Goal: Task Accomplishment & Management: Manage account settings

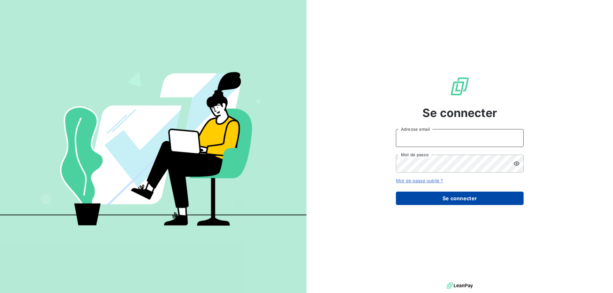
type input "[EMAIL_ADDRESS][DOMAIN_NAME]"
click at [455, 197] on button "Se connecter" at bounding box center [460, 198] width 128 height 13
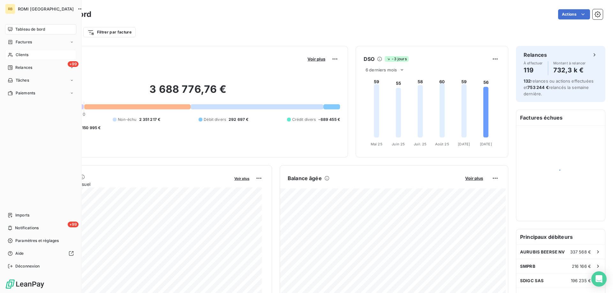
click at [19, 55] on span "Clients" at bounding box center [22, 55] width 13 height 6
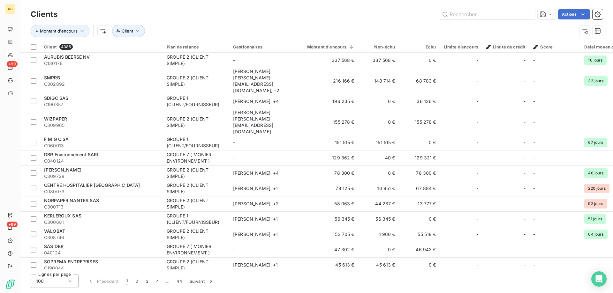
click at [470, 20] on div "Clients Actions" at bounding box center [317, 14] width 572 height 13
click at [471, 13] on input "text" at bounding box center [487, 14] width 96 height 10
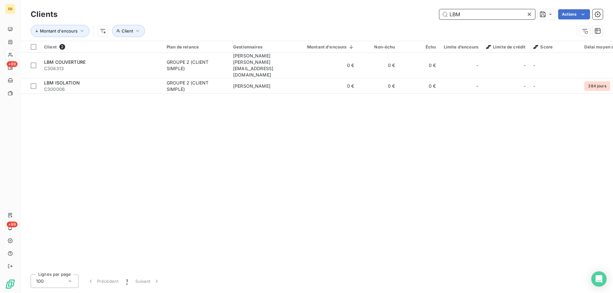
drag, startPoint x: 474, startPoint y: 13, endPoint x: 393, endPoint y: 31, distance: 83.0
click at [393, 24] on div "Clients LBM Actions Montant d'encours Client" at bounding box center [317, 24] width 572 height 33
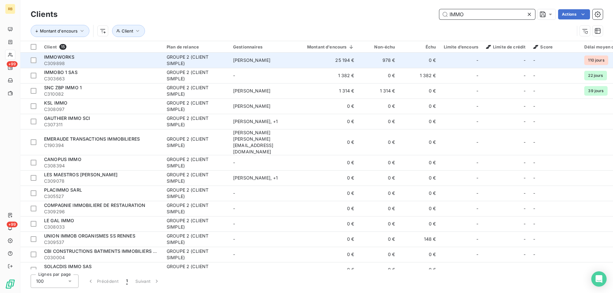
type input "IMMO"
click at [58, 59] on span "IMMOWORKS" at bounding box center [59, 56] width 30 height 5
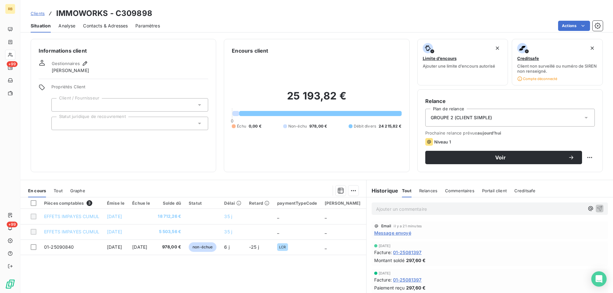
click at [64, 26] on span "Analyse" at bounding box center [66, 26] width 17 height 6
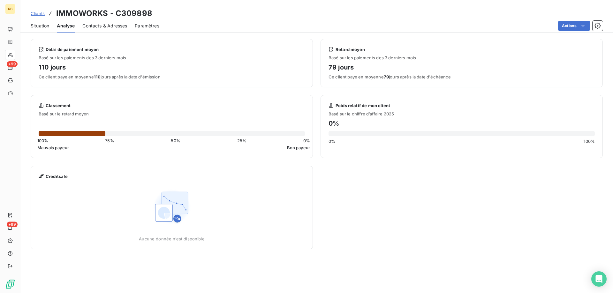
click at [40, 25] on span "Situation" at bounding box center [40, 26] width 19 height 6
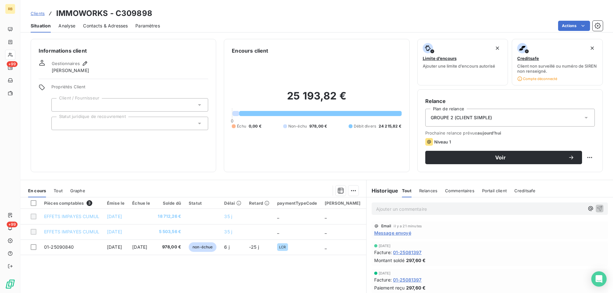
click at [66, 26] on span "Analyse" at bounding box center [66, 26] width 17 height 6
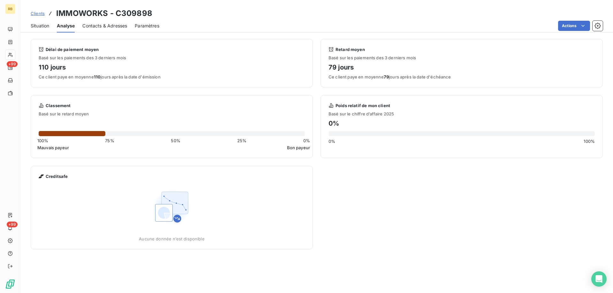
click at [110, 28] on span "Contacts & Adresses" at bounding box center [104, 26] width 45 height 6
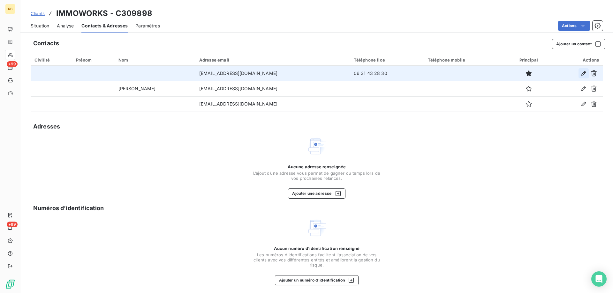
click at [581, 73] on icon "button" at bounding box center [583, 73] width 4 height 4
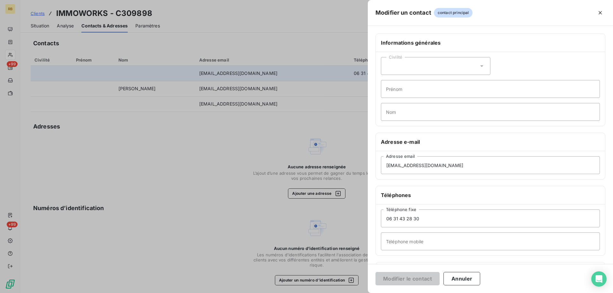
click at [410, 65] on div "Civilité" at bounding box center [436, 66] width 110 height 18
click at [256, 150] on div at bounding box center [306, 146] width 613 height 293
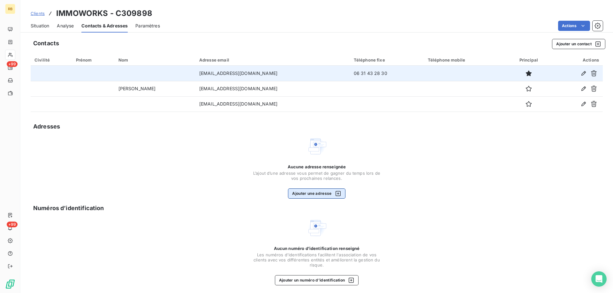
click at [305, 190] on button "Ajouter une adresse" at bounding box center [316, 194] width 57 height 10
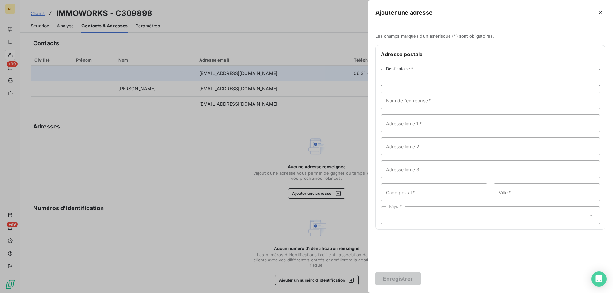
click at [395, 82] on input "Destinataire *" at bounding box center [490, 78] width 219 height 18
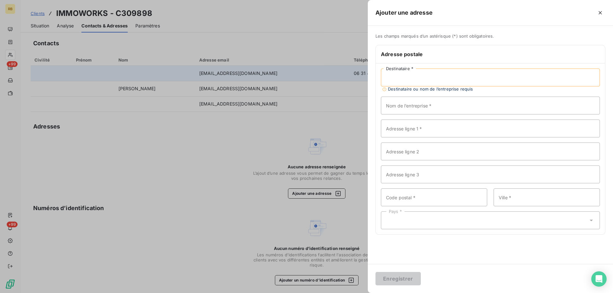
click at [447, 74] on input "Destinataire *" at bounding box center [490, 78] width 219 height 18
paste input "IMMOWORKS"
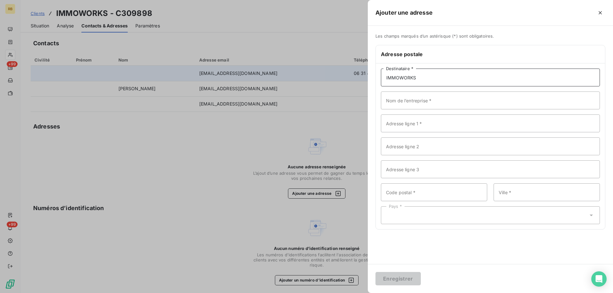
type input "IMMOWORKS"
click at [404, 99] on input "Nom de l’entreprise *" at bounding box center [490, 101] width 219 height 18
drag, startPoint x: 427, startPoint y: 75, endPoint x: 370, endPoint y: 80, distance: 57.0
click at [370, 80] on div "Les champs marqués d’un astérisque (*) sont obligatoires. Adresse postale IMMOW…" at bounding box center [490, 136] width 245 height 204
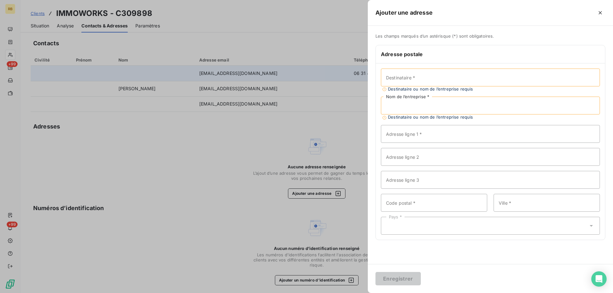
click at [405, 110] on input "Nom de l’entreprise *" at bounding box center [490, 106] width 219 height 18
paste input "IMMOWORKS"
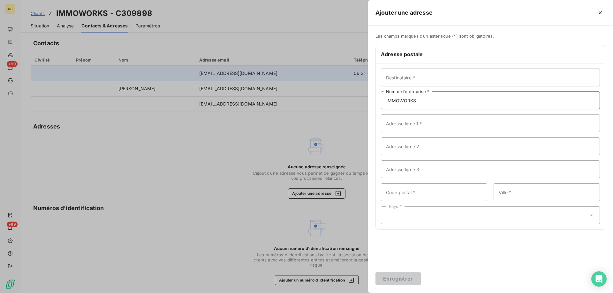
type input "IMMOWORKS"
click at [399, 121] on input "Adresse ligne 1 *" at bounding box center [490, 124] width 219 height 18
click at [408, 126] on input "Adresse ligne 1 *" at bounding box center [490, 124] width 219 height 18
paste input "[STREET_ADDRESS]"
type input "[STREET_ADDRESS]"
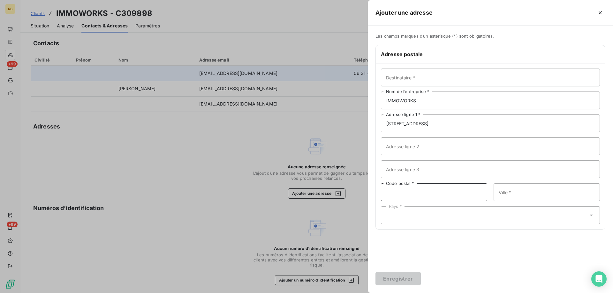
click at [404, 192] on input "Code postal *" at bounding box center [434, 193] width 106 height 18
click at [409, 195] on input "Code postal *" at bounding box center [434, 193] width 106 height 18
paste input "75008"
type input "75008"
drag, startPoint x: 519, startPoint y: 195, endPoint x: 526, endPoint y: 192, distance: 8.3
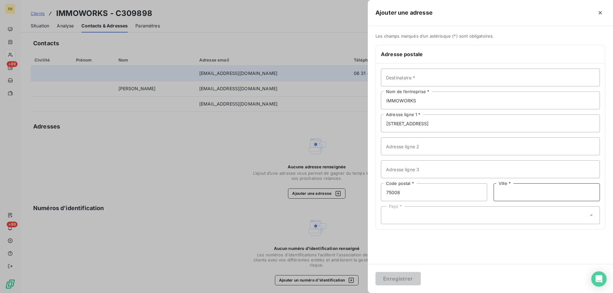
click at [519, 195] on input "Ville *" at bounding box center [547, 193] width 106 height 18
click at [527, 199] on input "Ville *" at bounding box center [547, 193] width 106 height 18
paste input "[GEOGRAPHIC_DATA]"
type input "[GEOGRAPHIC_DATA]"
click at [435, 216] on div "Pays *" at bounding box center [490, 216] width 219 height 18
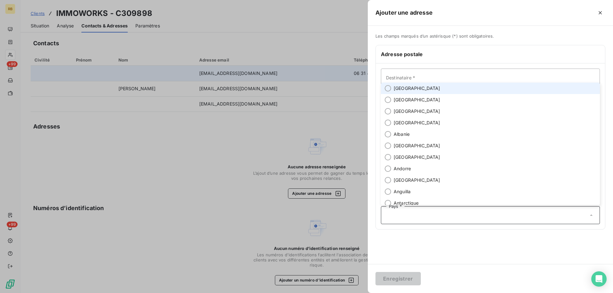
click at [400, 90] on span "[GEOGRAPHIC_DATA]" at bounding box center [417, 88] width 47 height 6
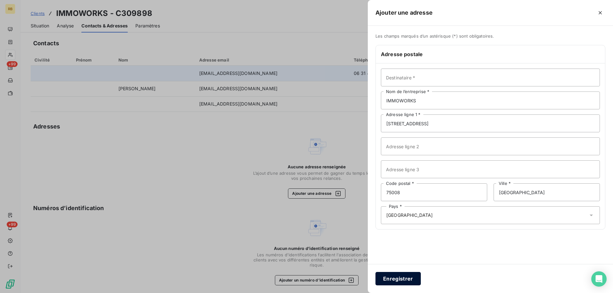
click at [400, 273] on button "Enregistrer" at bounding box center [397, 278] width 45 height 13
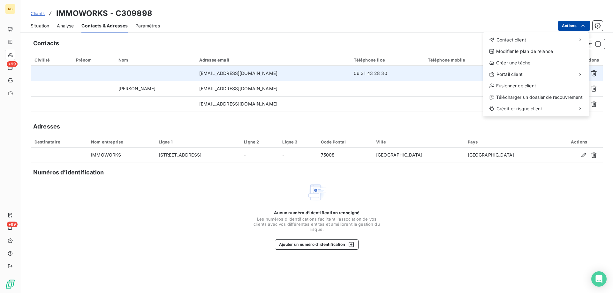
click at [568, 25] on html "RB +99 +99 Clients IMMOWORKS - C309898 Situation Analyse Contacts & Adresses Pa…" at bounding box center [306, 146] width 613 height 293
click at [10, 43] on html "RB +99 +99 Clients IMMOWORKS - C309898 Situation Analyse Contacts & Adresses Pa…" at bounding box center [306, 146] width 613 height 293
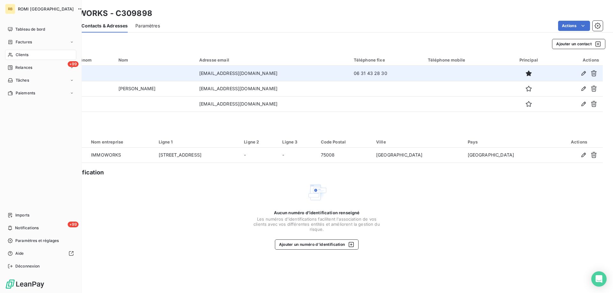
click at [23, 53] on span "Clients" at bounding box center [22, 55] width 13 height 6
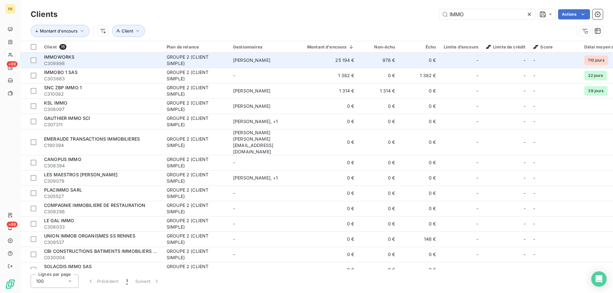
click at [56, 58] on span "IMMOWORKS" at bounding box center [59, 56] width 30 height 5
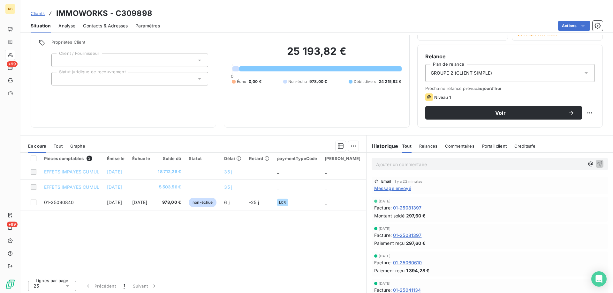
scroll to position [46, 0]
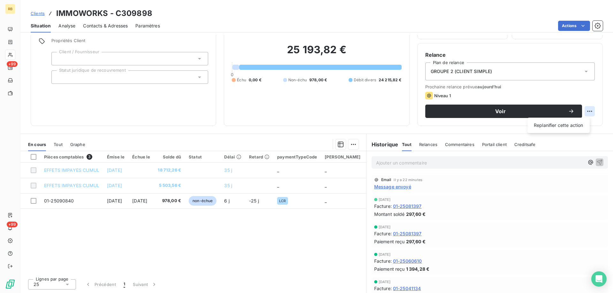
click at [587, 111] on html "RB +99 +99 Clients IMMOWORKS - C309898 Situation Analyse Contacts & Adresses Pa…" at bounding box center [306, 146] width 613 height 293
click at [585, 108] on html "RB +99 +99 Clients IMMOWORKS - C309898 Situation Analyse Contacts & Adresses Pa…" at bounding box center [306, 146] width 613 height 293
click at [421, 143] on span "Relances" at bounding box center [428, 144] width 18 height 5
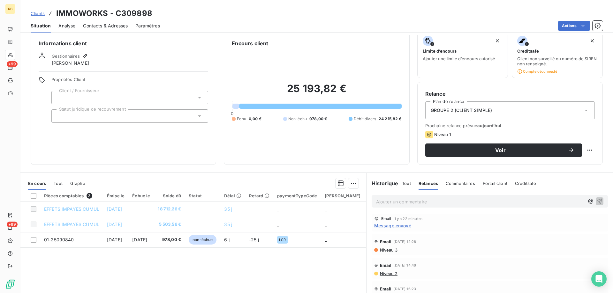
scroll to position [0, 0]
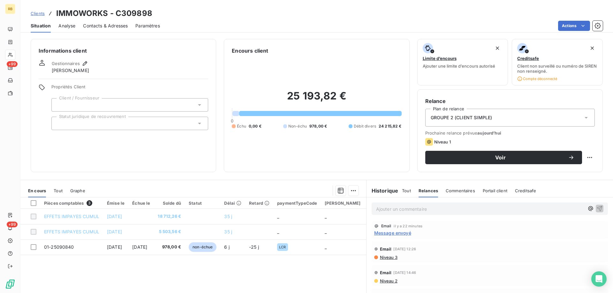
click at [67, 28] on span "Analyse" at bounding box center [66, 26] width 17 height 6
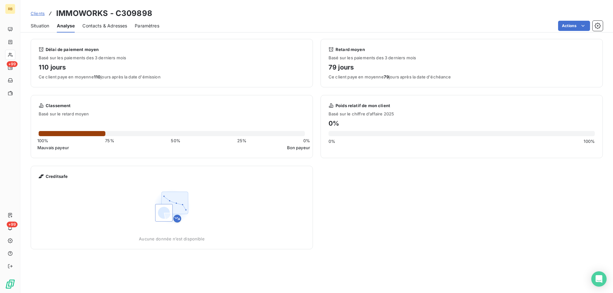
click at [98, 26] on span "Contacts & Adresses" at bounding box center [104, 26] width 45 height 6
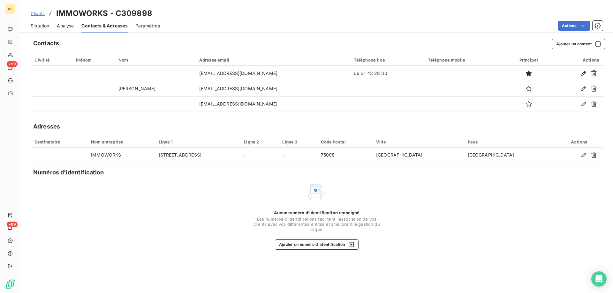
click at [39, 26] on span "Situation" at bounding box center [40, 26] width 19 height 6
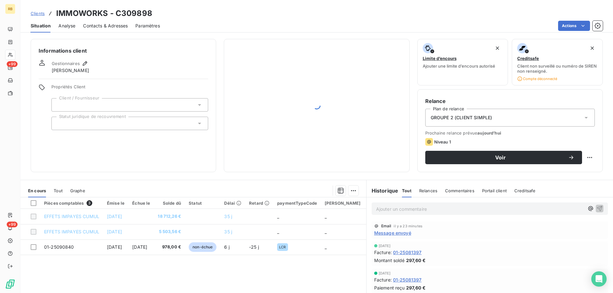
click at [68, 27] on span "Analyse" at bounding box center [66, 26] width 17 height 6
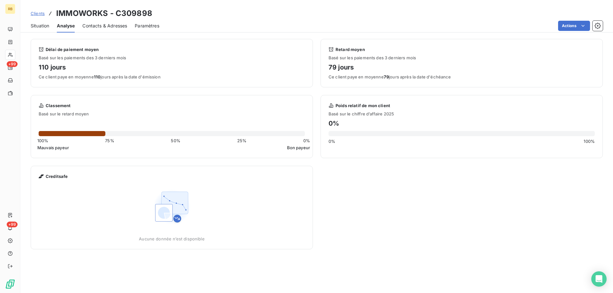
click at [87, 25] on span "Contacts & Adresses" at bounding box center [104, 26] width 45 height 6
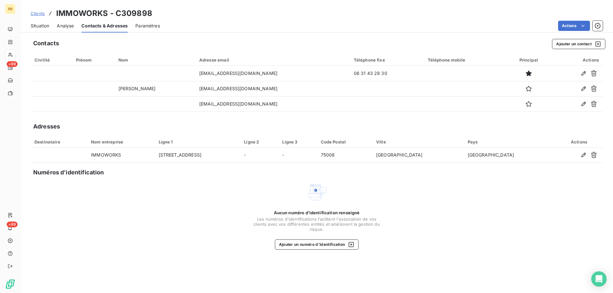
click at [42, 24] on span "Situation" at bounding box center [40, 26] width 19 height 6
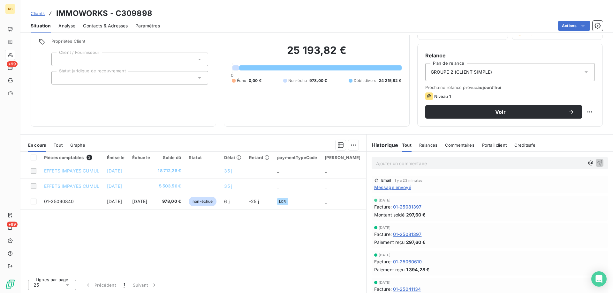
scroll to position [46, 0]
click at [427, 147] on span "Relances" at bounding box center [428, 144] width 18 height 5
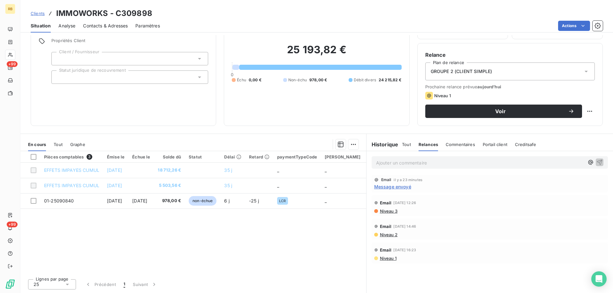
click at [454, 146] on span "Commentaires" at bounding box center [460, 144] width 29 height 5
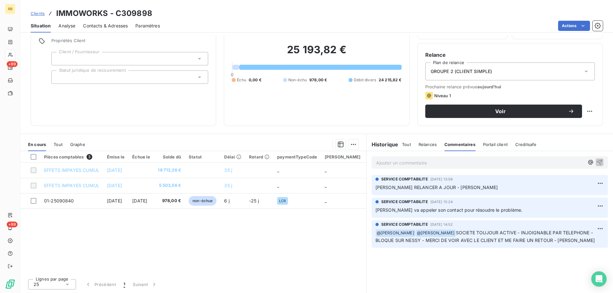
click at [404, 146] on span "Tout" at bounding box center [406, 144] width 9 height 5
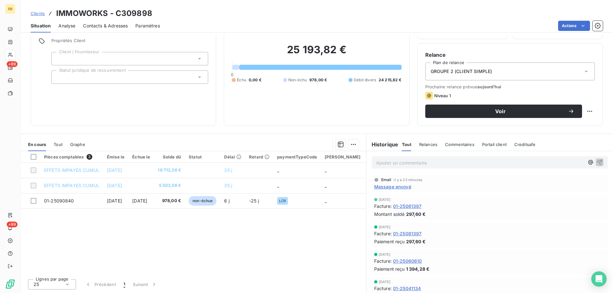
click at [435, 147] on div "Tout Relances Commentaires Portail client Creditsafe" at bounding box center [468, 144] width 133 height 13
click at [587, 109] on html "RB +99 +99 Clients IMMOWORKS - C309898 Situation Analyse Contacts & Adresses Pa…" at bounding box center [306, 146] width 613 height 293
click at [468, 93] on html "RB +99 +99 Clients IMMOWORKS - C309898 Situation Analyse Contacts & Adresses Pa…" at bounding box center [306, 146] width 613 height 293
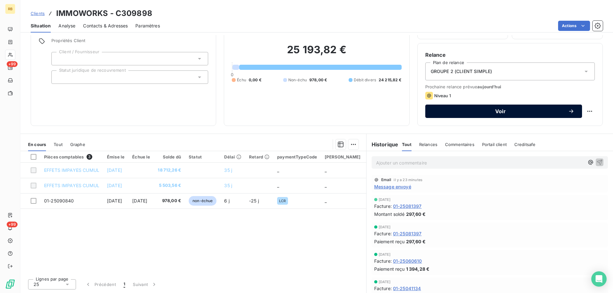
click at [447, 111] on span "Voir" at bounding box center [500, 111] width 135 height 5
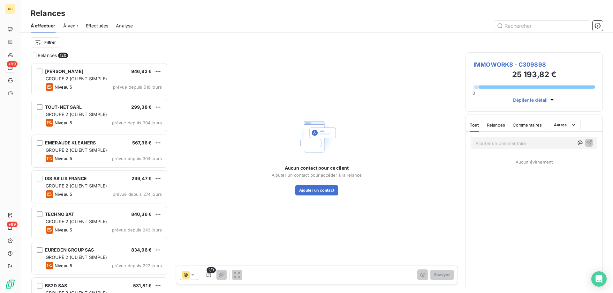
scroll to position [226, 132]
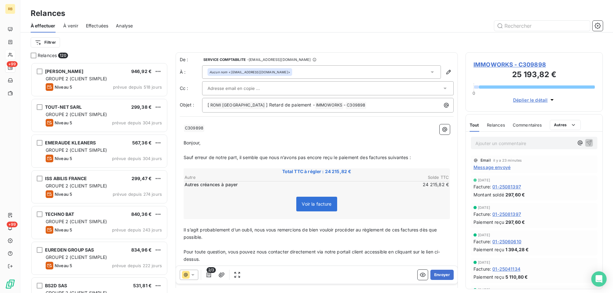
click at [190, 277] on icon at bounding box center [193, 275] width 6 height 6
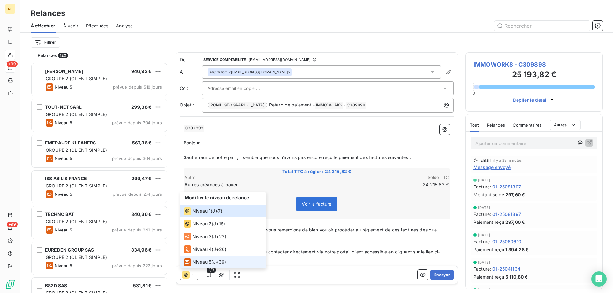
click at [204, 261] on span "Niveau 5" at bounding box center [202, 262] width 19 height 6
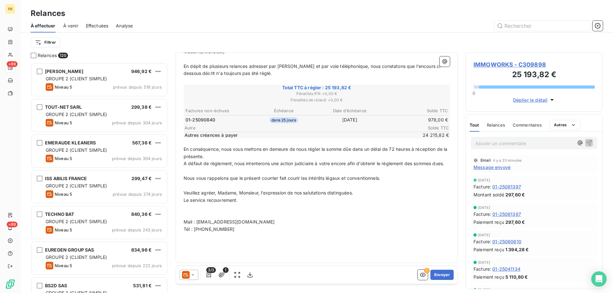
scroll to position [98, 0]
click at [210, 277] on icon "button" at bounding box center [209, 275] width 4 height 5
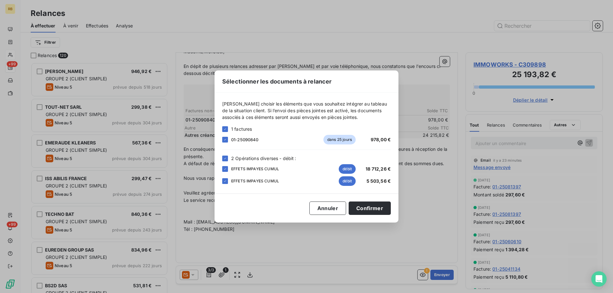
drag, startPoint x: 327, startPoint y: 211, endPoint x: 285, endPoint y: 244, distance: 53.2
click at [327, 211] on button "Annuler" at bounding box center [327, 208] width 37 height 13
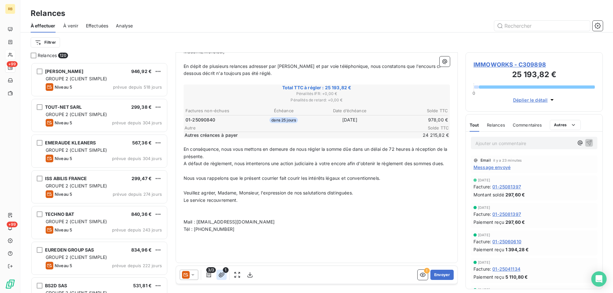
click at [221, 274] on icon "button" at bounding box center [222, 275] width 6 height 5
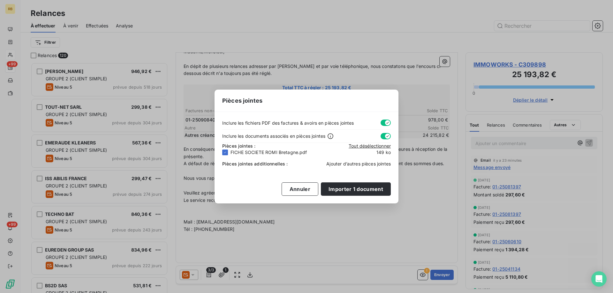
click at [357, 165] on span "Ajouter d’autres pièces jointes" at bounding box center [358, 163] width 64 height 5
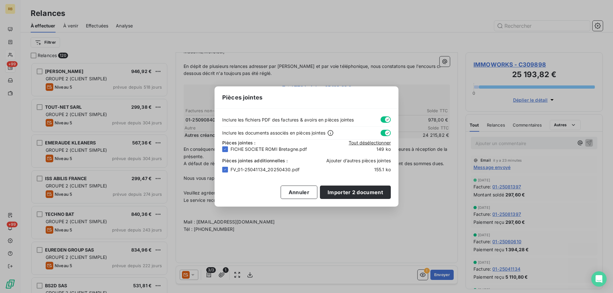
click at [363, 161] on span "Ajouter d’autres pièces jointes" at bounding box center [358, 160] width 64 height 5
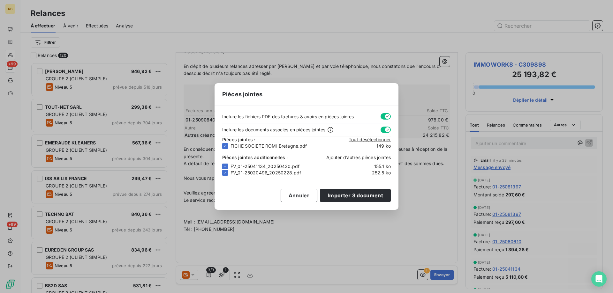
click at [338, 159] on span "Ajouter d’autres pièces jointes" at bounding box center [358, 157] width 64 height 5
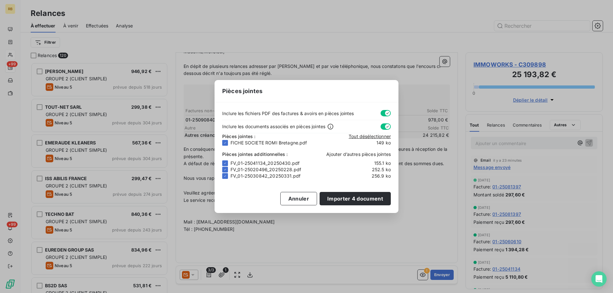
click at [341, 154] on span "Ajouter d’autres pièces jointes" at bounding box center [358, 154] width 64 height 5
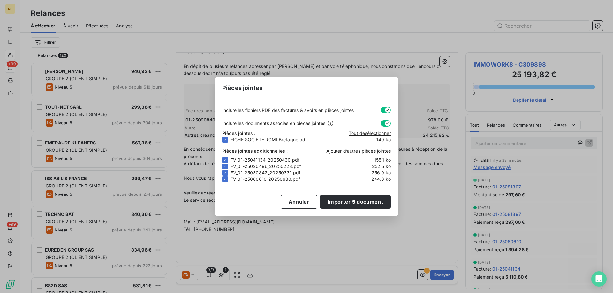
click at [352, 152] on span "Ajouter d’autres pièces jointes" at bounding box center [358, 150] width 64 height 5
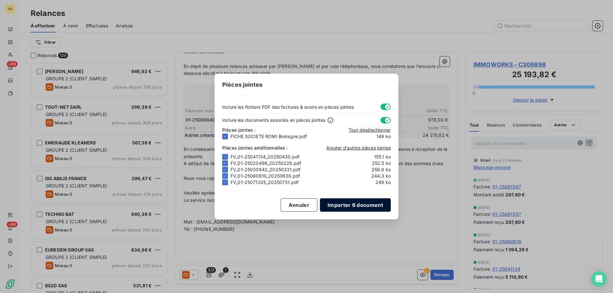
click at [357, 203] on button "Importer 6 document" at bounding box center [355, 205] width 71 height 13
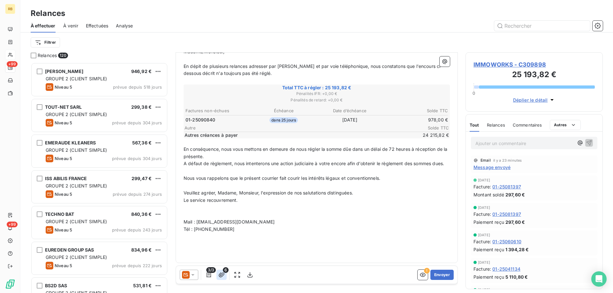
click at [223, 273] on icon "button" at bounding box center [222, 275] width 6 height 5
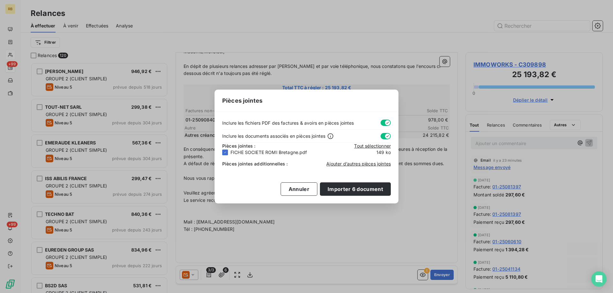
click at [209, 276] on div "Pièces jointes Inclure les fichiers PDF des factures & avoirs en pièces jointes…" at bounding box center [306, 146] width 613 height 293
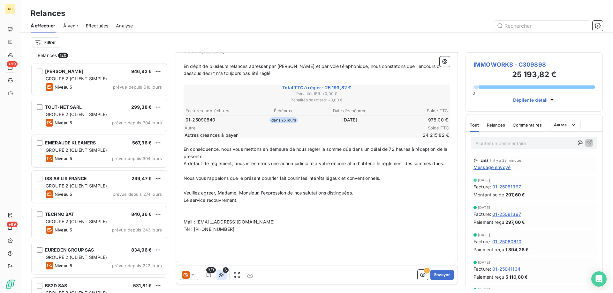
click at [218, 278] on icon "button" at bounding box center [221, 275] width 6 height 6
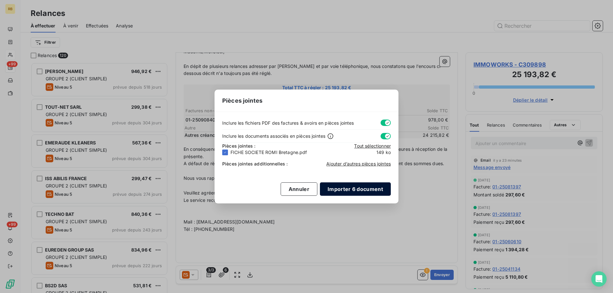
click at [354, 187] on button "Importer 6 document" at bounding box center [355, 189] width 71 height 13
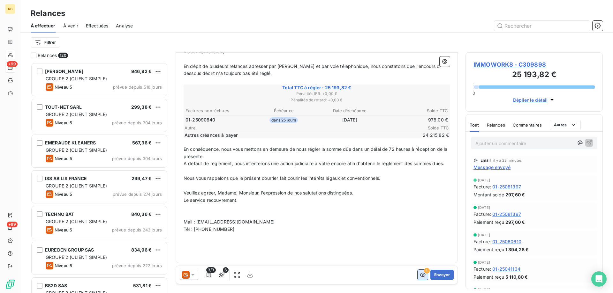
click at [420, 275] on icon "button" at bounding box center [423, 275] width 6 height 6
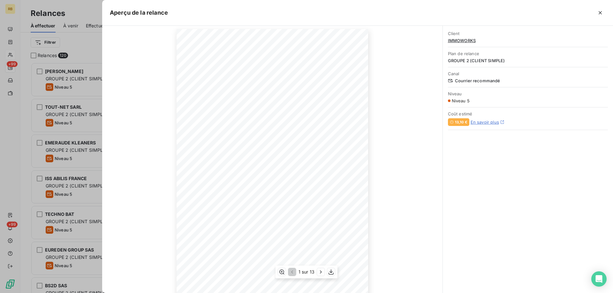
scroll to position [40, 0]
click at [316, 272] on div "1 sur 13" at bounding box center [307, 272] width 62 height 13
click at [319, 272] on icon "button" at bounding box center [321, 272] width 6 height 6
click at [318, 272] on icon "button" at bounding box center [321, 272] width 6 height 6
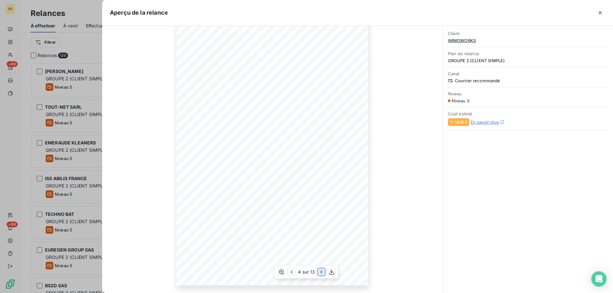
click at [318, 272] on icon "button" at bounding box center [321, 272] width 6 height 6
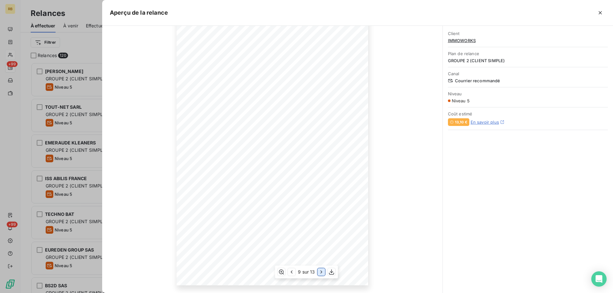
click at [318, 272] on icon "button" at bounding box center [321, 272] width 6 height 6
click at [319, 272] on button "button" at bounding box center [323, 273] width 8 height 8
click at [319, 272] on icon "button" at bounding box center [322, 272] width 6 height 6
click at [319, 272] on button "button" at bounding box center [323, 273] width 8 height 8
click at [293, 273] on icon "button" at bounding box center [290, 272] width 6 height 6
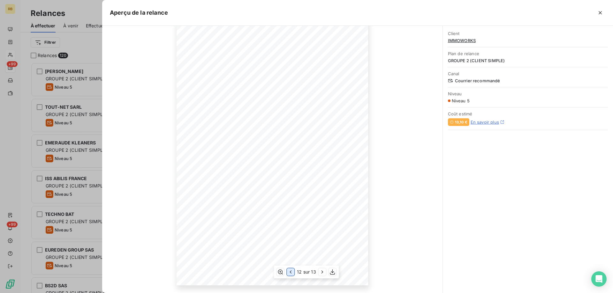
click at [293, 273] on icon "button" at bounding box center [290, 272] width 6 height 6
click at [293, 273] on icon "button" at bounding box center [291, 272] width 6 height 6
click at [602, 16] on icon "button" at bounding box center [600, 13] width 6 height 6
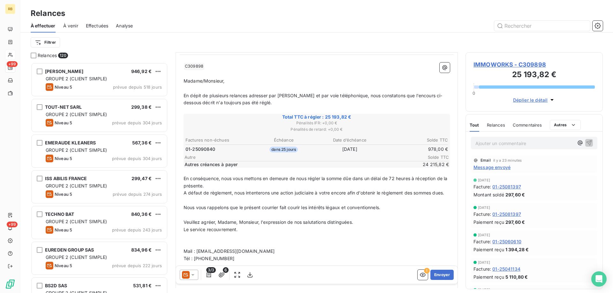
scroll to position [64, 0]
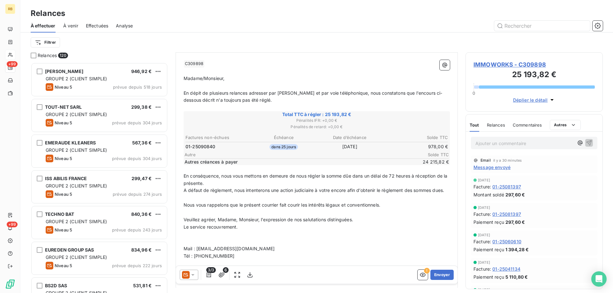
click at [210, 272] on span "3/3" at bounding box center [211, 271] width 10 height 6
click at [210, 275] on icon "button" at bounding box center [209, 275] width 6 height 6
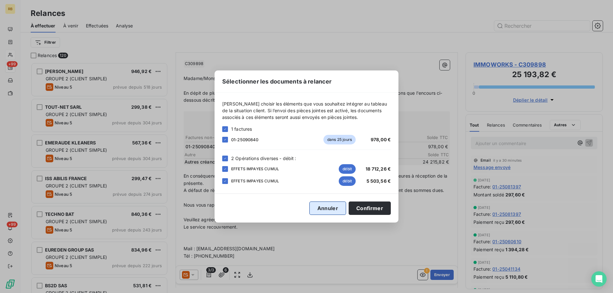
click at [325, 208] on button "Annuler" at bounding box center [327, 208] width 37 height 13
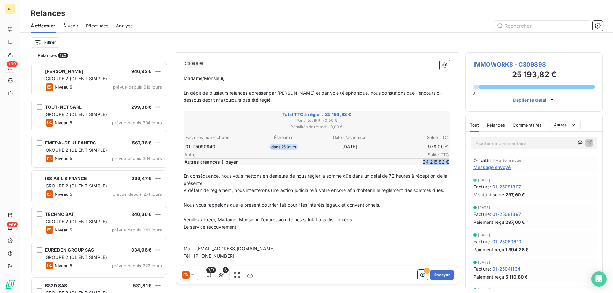
drag, startPoint x: 417, startPoint y: 164, endPoint x: 436, endPoint y: 167, distance: 19.4
click at [436, 167] on div "﻿ C309898 ﻿ ﻿ ﻿ Madame/Monsieur, ﻿ En dépit de plusieurs relances adresser par …" at bounding box center [317, 171] width 266 height 222
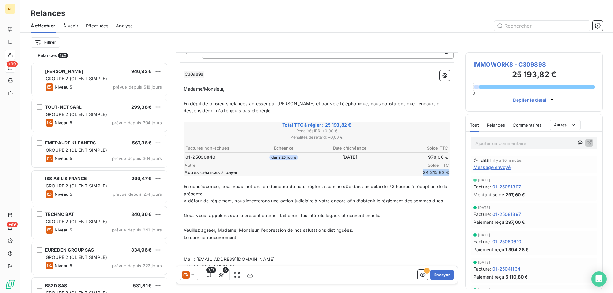
scroll to position [98, 0]
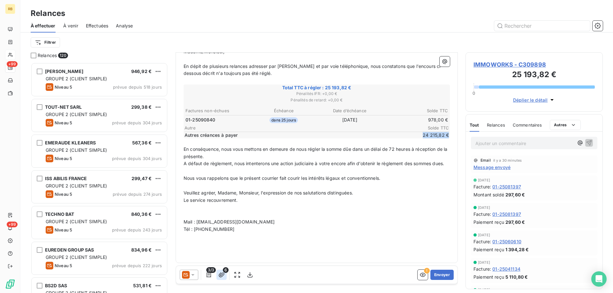
click at [221, 274] on icon "button" at bounding box center [221, 275] width 6 height 6
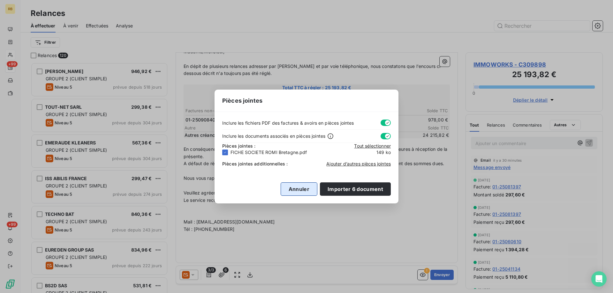
click at [289, 189] on button "Annuler" at bounding box center [299, 189] width 37 height 13
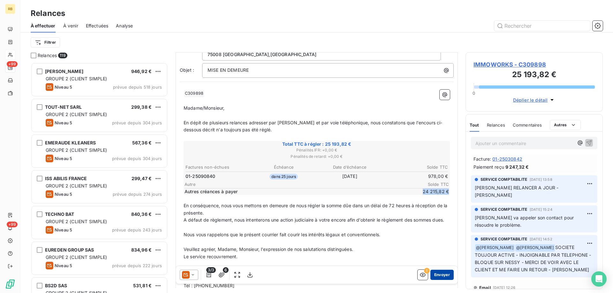
scroll to position [223, 0]
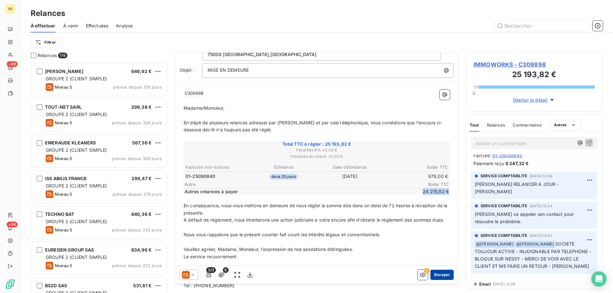
click at [437, 276] on button "Envoyer" at bounding box center [441, 275] width 23 height 10
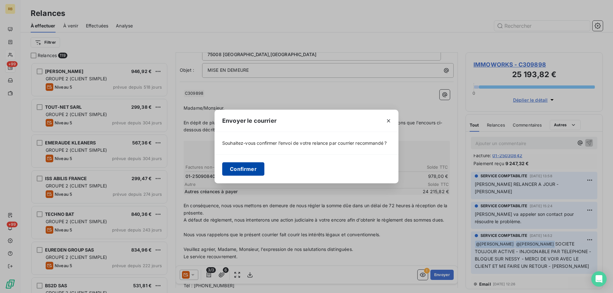
click at [239, 168] on button "Confirmer" at bounding box center [243, 169] width 42 height 13
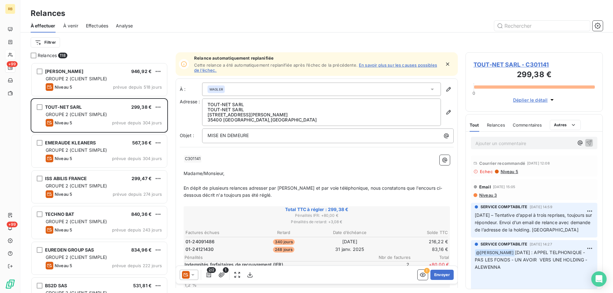
drag, startPoint x: 451, startPoint y: 103, endPoint x: 452, endPoint y: 81, distance: 22.1
click at [277, 6] on div "Relances À effectuer À venir Effectuées Analyse Filtrer" at bounding box center [316, 26] width 593 height 52
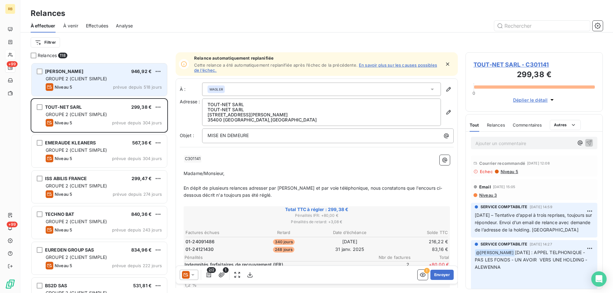
click at [82, 84] on div "Niveau 5 prévue depuis 518 jours" at bounding box center [104, 87] width 116 height 8
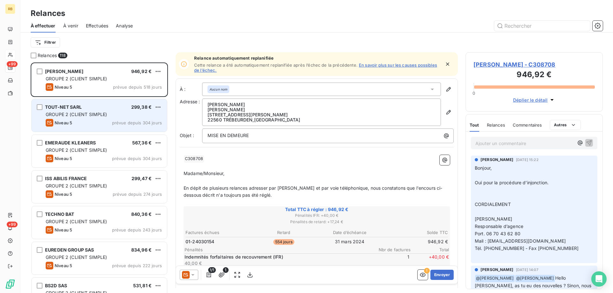
click at [95, 110] on div "TOUT-NET SARL 299,38 €" at bounding box center [104, 107] width 116 height 6
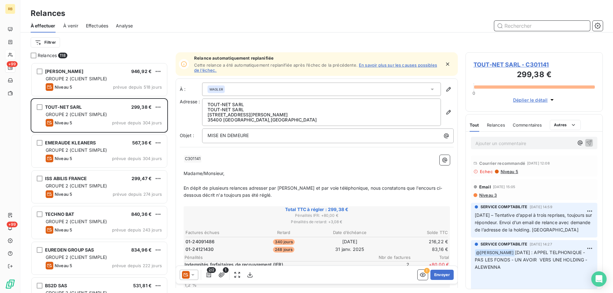
click at [529, 26] on input "text" at bounding box center [542, 26] width 96 height 10
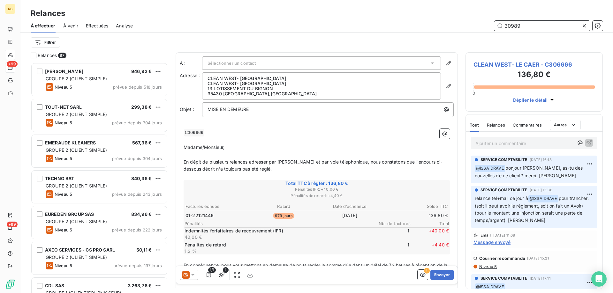
scroll to position [226, 132]
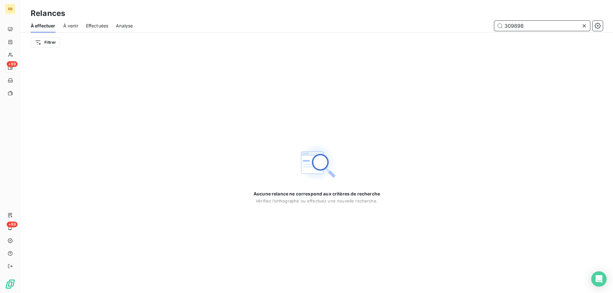
type input "309898"
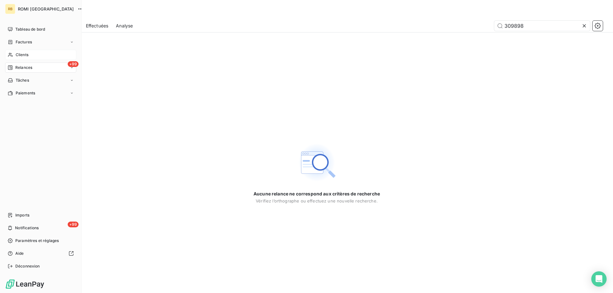
click at [11, 53] on icon at bounding box center [10, 54] width 5 height 5
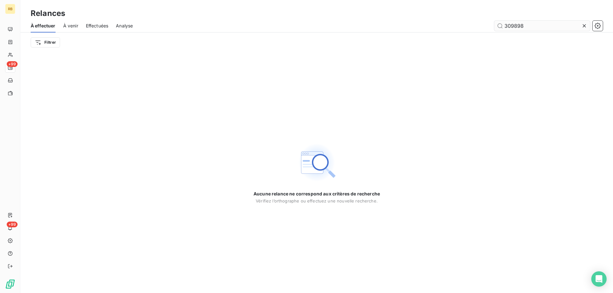
click at [538, 23] on input "309898" at bounding box center [542, 26] width 96 height 10
click at [530, 26] on input "309898" at bounding box center [542, 26] width 96 height 10
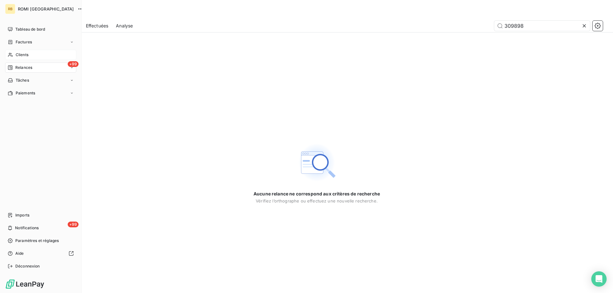
click at [21, 52] on div "Clients" at bounding box center [40, 55] width 71 height 10
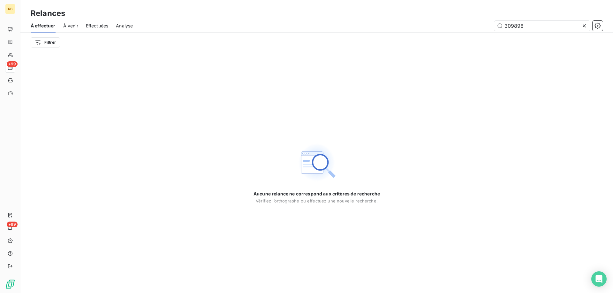
click at [585, 24] on icon at bounding box center [584, 26] width 6 height 6
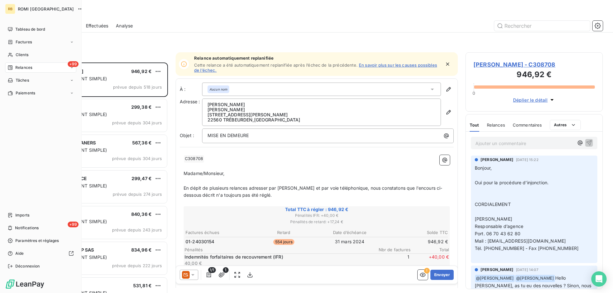
scroll to position [226, 132]
click at [20, 52] on span "Clients" at bounding box center [22, 55] width 13 height 6
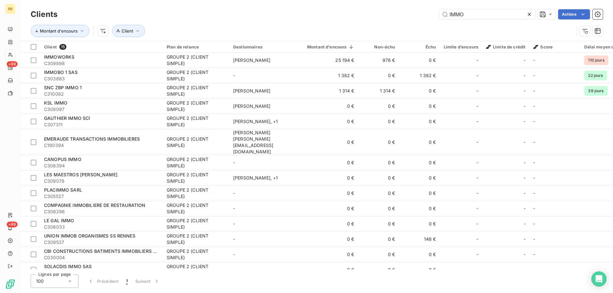
drag, startPoint x: 488, startPoint y: 18, endPoint x: 404, endPoint y: 19, distance: 84.6
click at [404, 19] on div "IMMO Actions" at bounding box center [334, 14] width 538 height 10
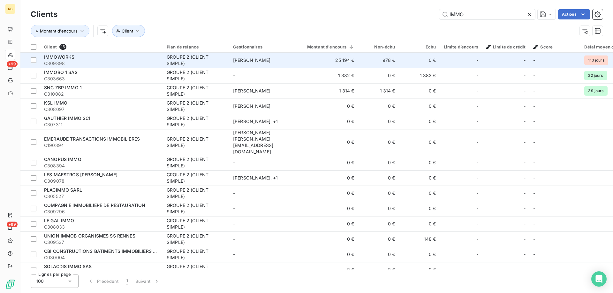
click at [51, 58] on span "IMMOWORKS" at bounding box center [59, 56] width 30 height 5
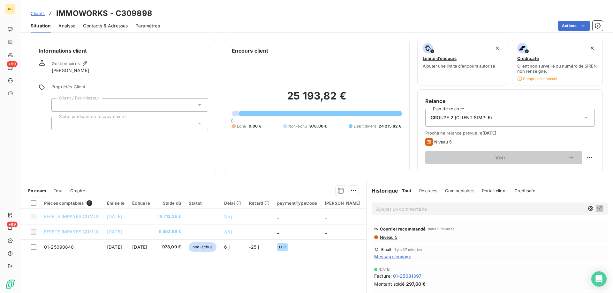
click at [470, 121] on div "GROUPE 2 (CLIENT SIMPLE)" at bounding box center [510, 118] width 170 height 18
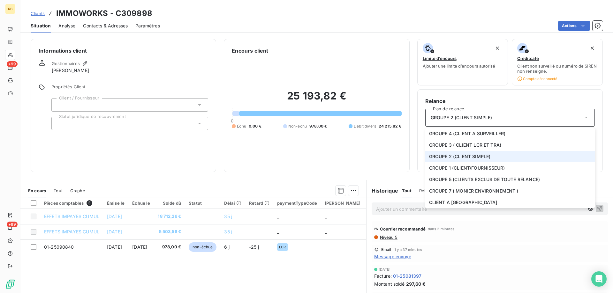
click at [470, 121] on div "GROUPE 2 (CLIENT SIMPLE)" at bounding box center [510, 118] width 170 height 18
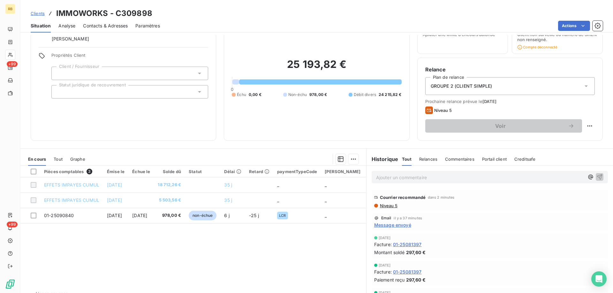
scroll to position [32, 0]
click at [431, 159] on span "Relances" at bounding box center [428, 158] width 18 height 5
click at [403, 159] on span "Tout" at bounding box center [406, 158] width 9 height 5
click at [75, 92] on div at bounding box center [129, 91] width 157 height 13
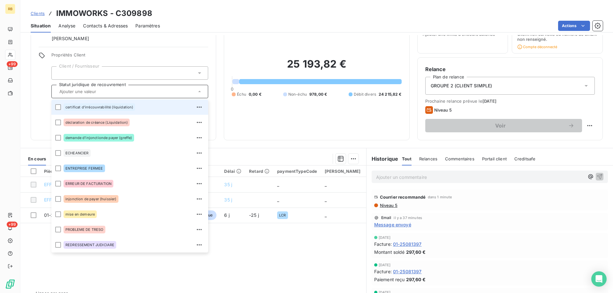
click at [75, 92] on input "text" at bounding box center [127, 92] width 140 height 6
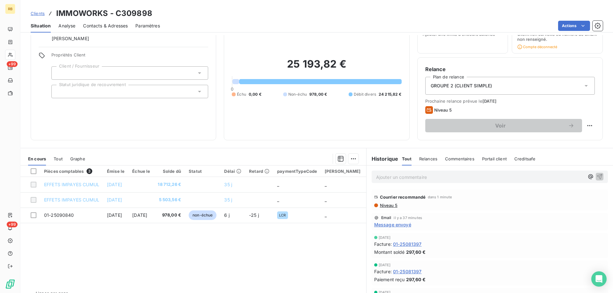
click at [91, 77] on div at bounding box center [129, 72] width 157 height 13
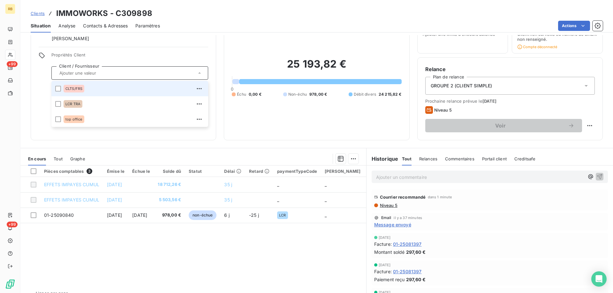
click at [91, 77] on div at bounding box center [129, 72] width 157 height 13
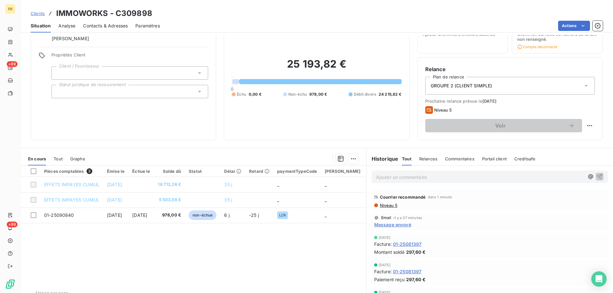
click at [93, 88] on div at bounding box center [129, 91] width 157 height 13
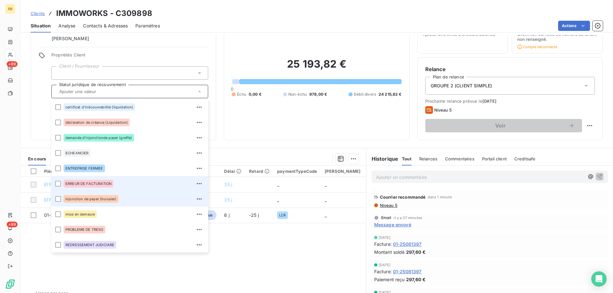
scroll to position [15, 0]
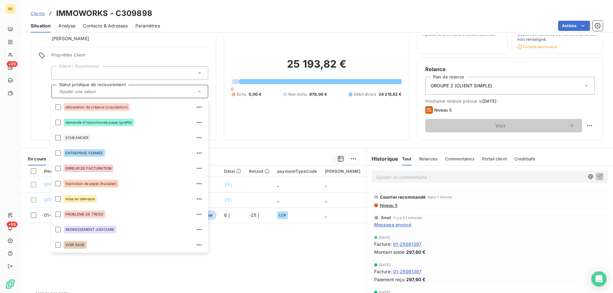
click at [347, 127] on div "25 193,82 € 0 Échu 0,00 € Non-échu 978,00 € Débit divers 24 215,82 €" at bounding box center [317, 78] width 170 height 110
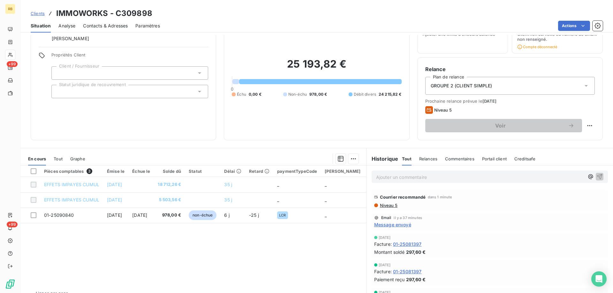
scroll to position [0, 0]
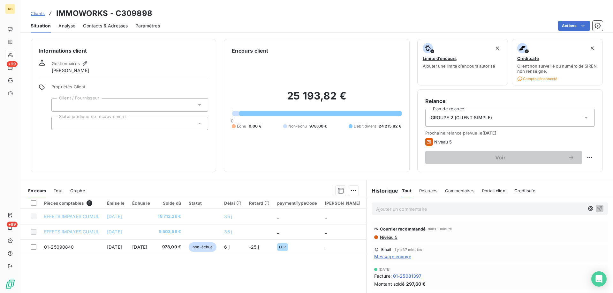
click at [580, 108] on div "Relance Plan de relance GROUPE 2 (CLIENT SIMPLE) Prochaine relance prévue le [D…" at bounding box center [510, 130] width 170 height 67
click at [583, 115] on icon at bounding box center [586, 118] width 6 height 6
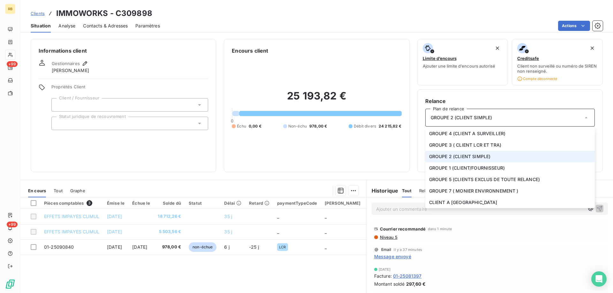
click at [583, 115] on icon at bounding box center [586, 118] width 6 height 6
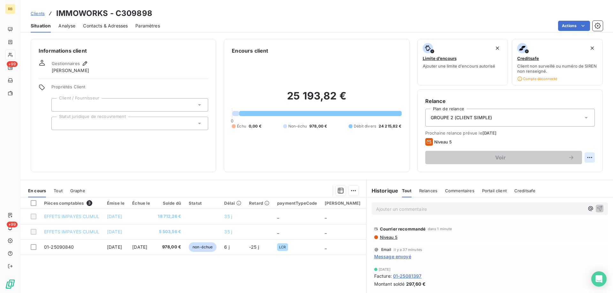
click at [585, 157] on html "RB +99 +99 Clients IMMOWORKS - C309898 Situation Analyse Contacts & Adresses Pa…" at bounding box center [306, 146] width 613 height 293
click at [352, 157] on html "RB +99 +99 Clients IMMOWORKS - C309898 Situation Analyse Contacts & Adresses Pa…" at bounding box center [306, 146] width 613 height 293
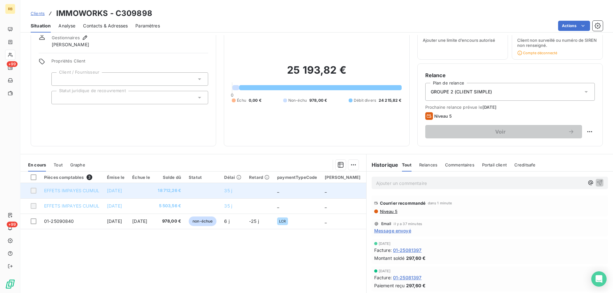
scroll to position [46, 0]
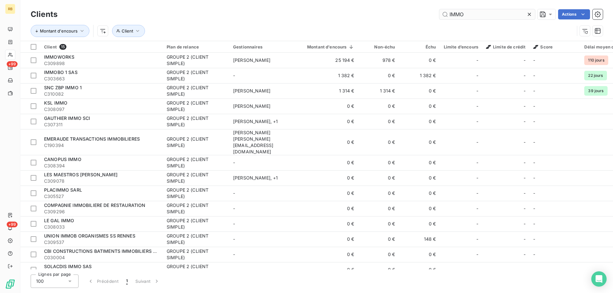
drag, startPoint x: 475, startPoint y: 17, endPoint x: 445, endPoint y: 16, distance: 30.4
click at [445, 16] on input "IMMO" at bounding box center [487, 14] width 96 height 10
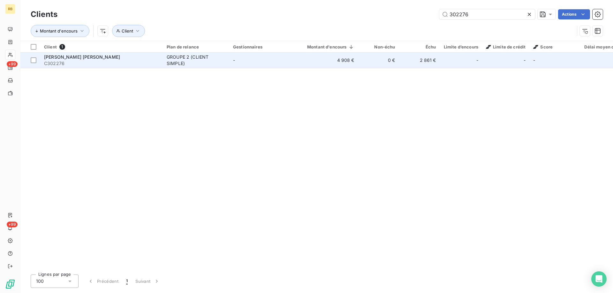
type input "302276"
click at [77, 60] on div "[PERSON_NAME] [PERSON_NAME]" at bounding box center [101, 57] width 115 height 6
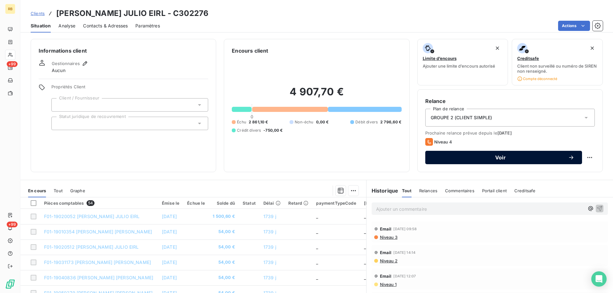
click at [568, 155] on icon "button" at bounding box center [571, 158] width 6 height 6
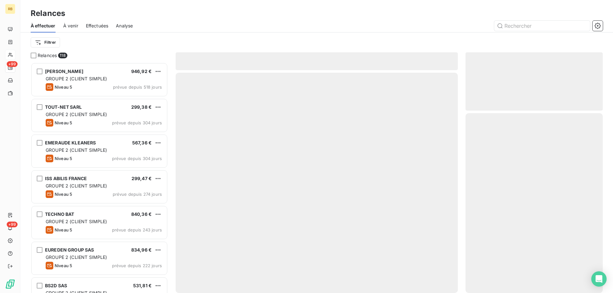
scroll to position [226, 132]
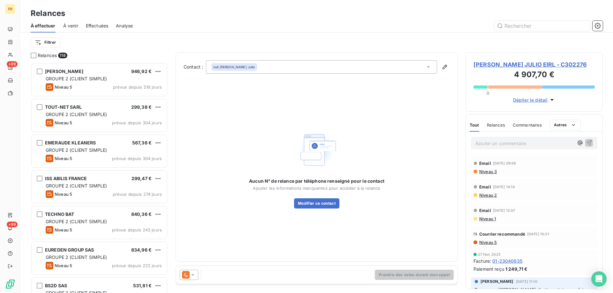
click at [186, 271] on div at bounding box center [189, 275] width 19 height 10
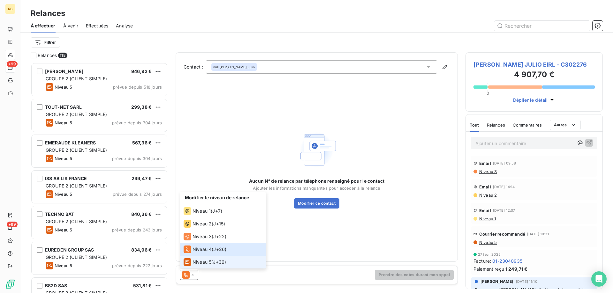
click at [199, 261] on span "Niveau 5" at bounding box center [202, 262] width 19 height 6
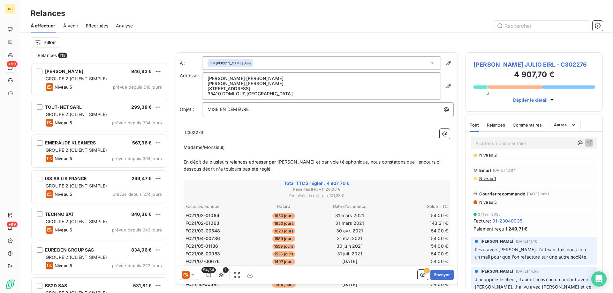
scroll to position [0, 0]
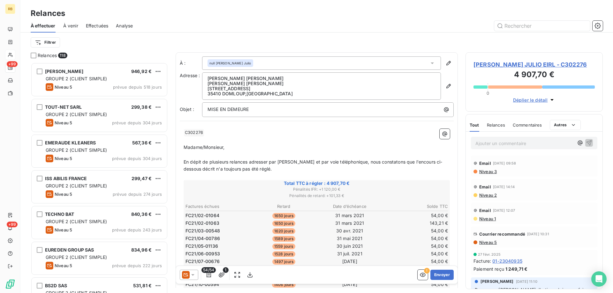
click at [488, 241] on span "Niveau 5" at bounding box center [488, 242] width 18 height 5
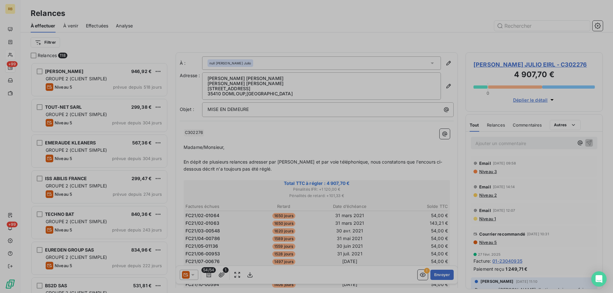
scroll to position [226, 132]
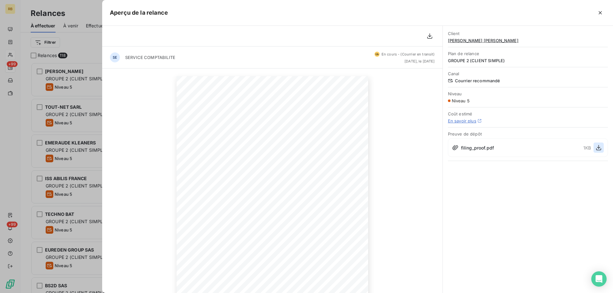
click at [598, 147] on icon "button" at bounding box center [598, 148] width 6 height 6
click at [601, 12] on icon "button" at bounding box center [600, 12] width 3 height 3
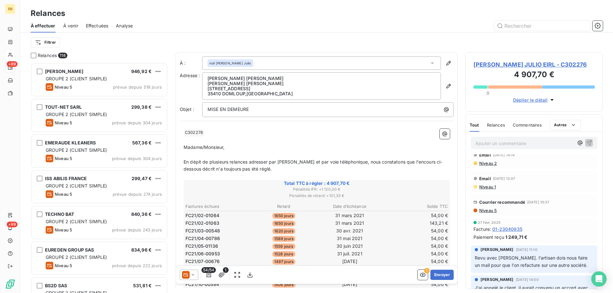
scroll to position [0, 0]
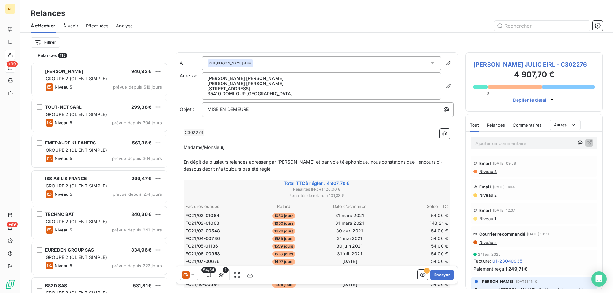
click at [494, 241] on span "Niveau 5" at bounding box center [488, 242] width 18 height 5
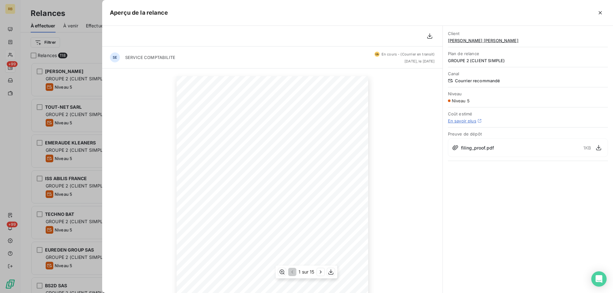
scroll to position [62, 0]
click at [323, 274] on icon "button" at bounding box center [321, 272] width 6 height 6
click at [597, 149] on icon "button" at bounding box center [598, 148] width 6 height 6
click at [602, 11] on icon "button" at bounding box center [600, 13] width 6 height 6
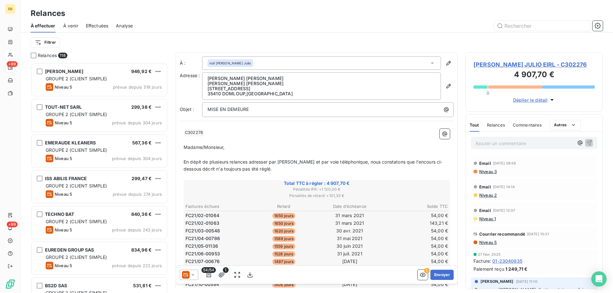
click at [190, 276] on icon at bounding box center [193, 275] width 6 height 6
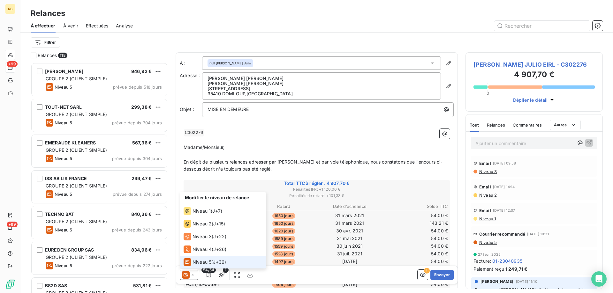
click at [190, 276] on icon at bounding box center [193, 275] width 6 height 6
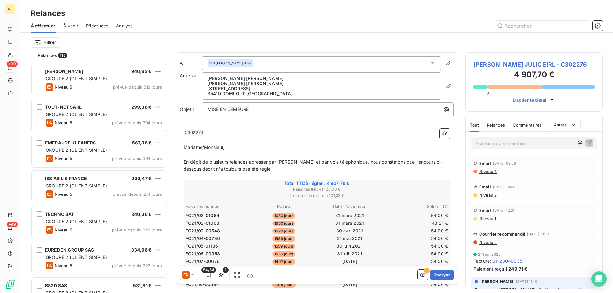
click at [529, 97] on span "Déplier le détail" at bounding box center [530, 100] width 35 height 7
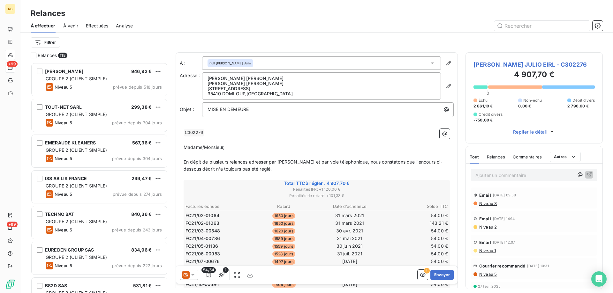
click at [527, 63] on span "[PERSON_NAME] JULIO EIRL - C302276" at bounding box center [533, 64] width 121 height 9
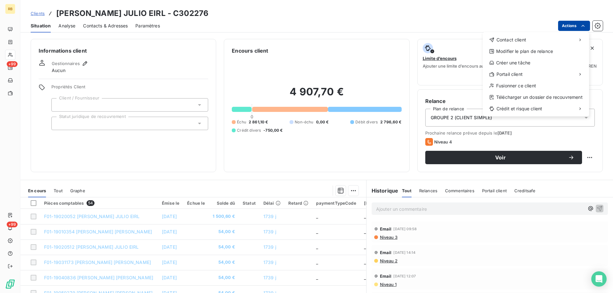
click at [558, 24] on html "RB +99 +99 Clients [PERSON_NAME] JULIO EIRL - C302276 Situation Analyse Contact…" at bounding box center [306, 146] width 613 height 293
click at [517, 95] on div "Télécharger un dossier de recouvrement" at bounding box center [535, 97] width 101 height 10
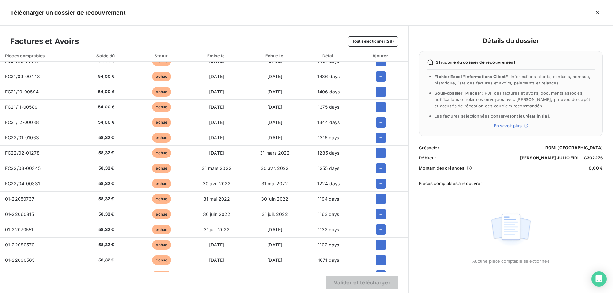
scroll to position [27, 0]
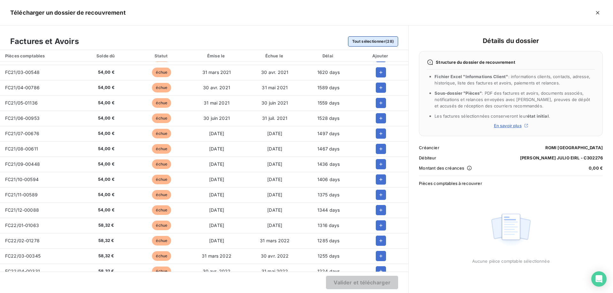
click at [361, 40] on button "Tout sélectionner (28)" at bounding box center [373, 41] width 50 height 10
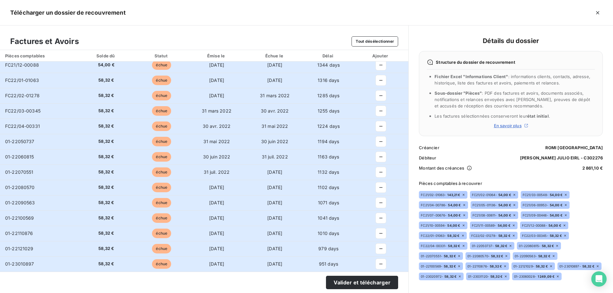
scroll to position [219, 0]
click at [351, 282] on button "Valider et télécharger" at bounding box center [362, 282] width 72 height 13
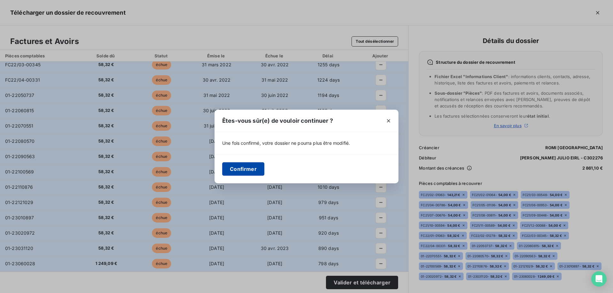
click at [245, 169] on button "Confirmer" at bounding box center [243, 169] width 42 height 13
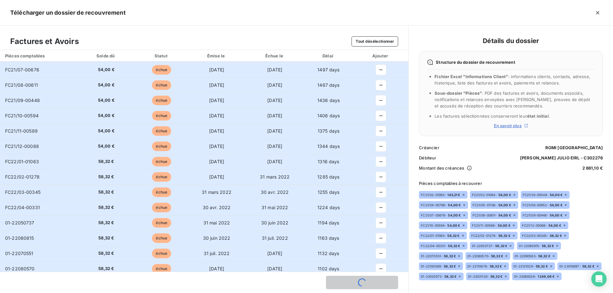
scroll to position [0, 0]
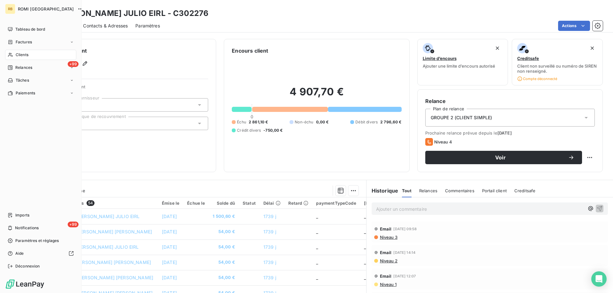
click at [26, 54] on span "Clients" at bounding box center [22, 55] width 13 height 6
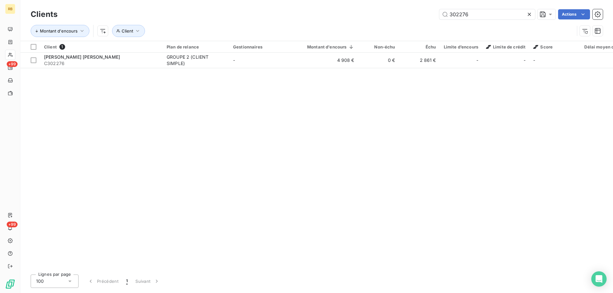
drag, startPoint x: 500, startPoint y: 12, endPoint x: 317, endPoint y: 24, distance: 183.6
click at [317, 24] on div "Clients 302276 Actions Montant d'encours Client" at bounding box center [317, 24] width 572 height 33
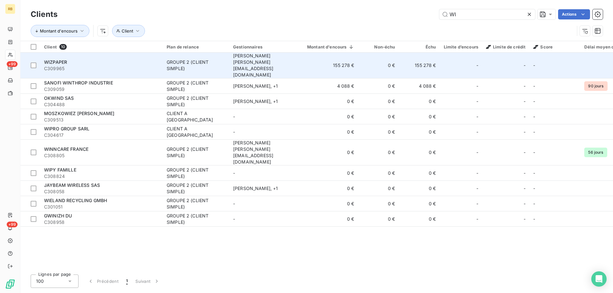
type input "WI"
click at [50, 59] on span "WIZPAPER" at bounding box center [55, 61] width 23 height 5
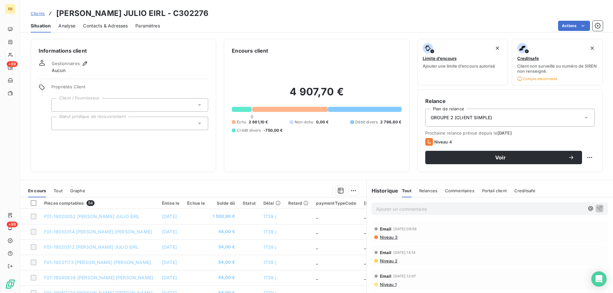
click at [94, 26] on span "Contacts & Adresses" at bounding box center [105, 26] width 45 height 6
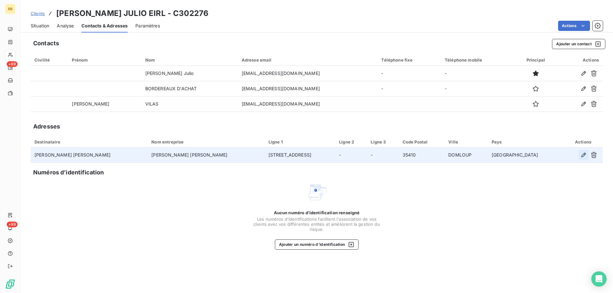
click at [579, 156] on button "button" at bounding box center [584, 155] width 10 height 10
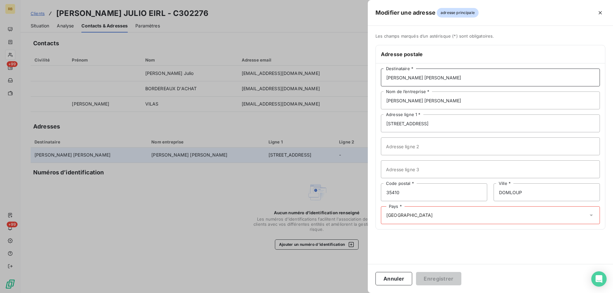
drag, startPoint x: 461, startPoint y: 77, endPoint x: 178, endPoint y: 102, distance: 283.9
click at [179, 293] on div "Modifier une adresse adresse principale Les champs marqués d’un [DEMOGRAPHIC_DA…" at bounding box center [306, 293] width 613 height 0
click at [388, 79] on input "[PERSON_NAME] [PERSON_NAME]" at bounding box center [490, 78] width 219 height 18
drag, startPoint x: 386, startPoint y: 78, endPoint x: 426, endPoint y: 77, distance: 39.9
click at [426, 77] on input "[PERSON_NAME] [PERSON_NAME]" at bounding box center [490, 78] width 219 height 18
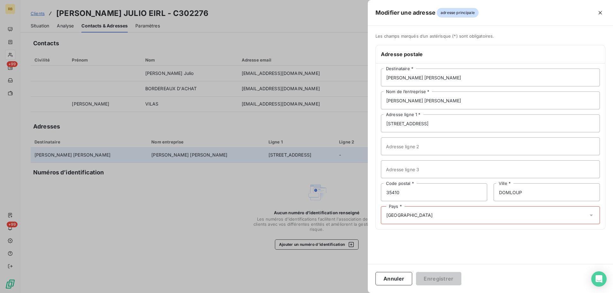
click at [227, 222] on div at bounding box center [306, 146] width 613 height 293
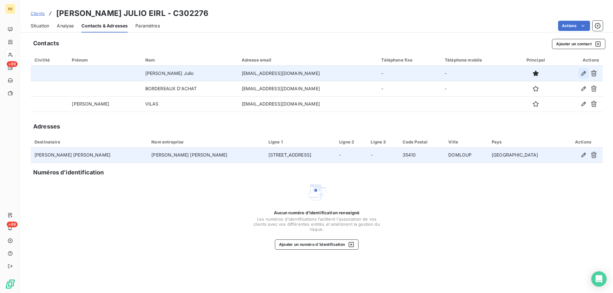
click at [586, 75] on icon "button" at bounding box center [583, 73] width 6 height 6
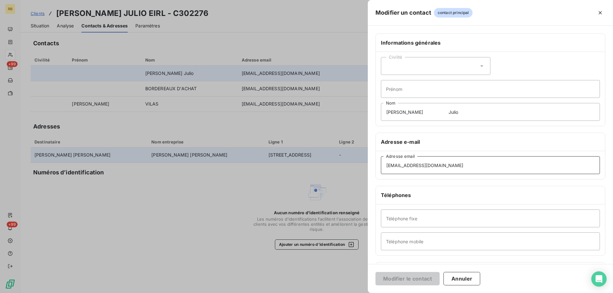
drag, startPoint x: 452, startPoint y: 168, endPoint x: 333, endPoint y: 163, distance: 118.9
click at [333, 293] on div "Modifier un contact contact principal Informations générales Civilité Prénom [P…" at bounding box center [306, 293] width 613 height 0
click at [257, 25] on div at bounding box center [306, 146] width 613 height 293
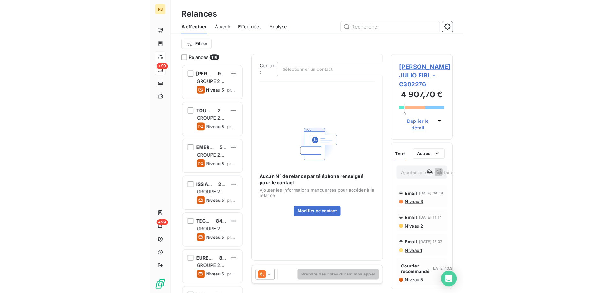
scroll to position [226, 132]
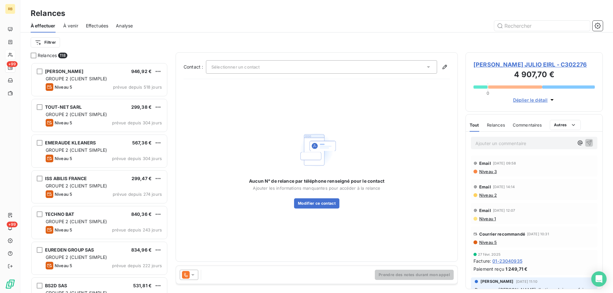
click at [507, 66] on span "[PERSON_NAME] JULIO EIRL - C302276" at bounding box center [533, 64] width 121 height 9
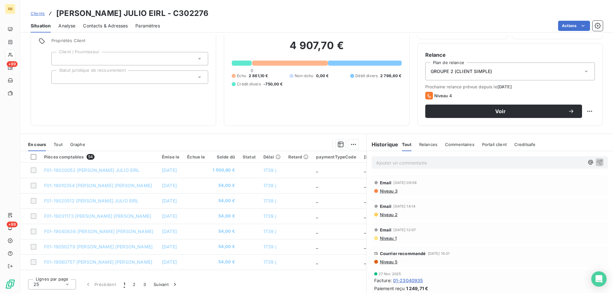
click at [428, 145] on span "Relances" at bounding box center [428, 144] width 18 height 5
click at [456, 140] on div "Commentaires" at bounding box center [460, 144] width 29 height 13
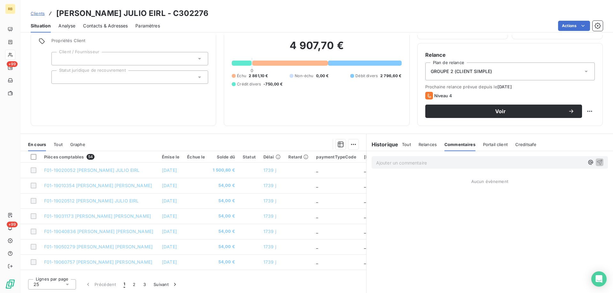
click at [407, 145] on span "Tout" at bounding box center [406, 144] width 9 height 5
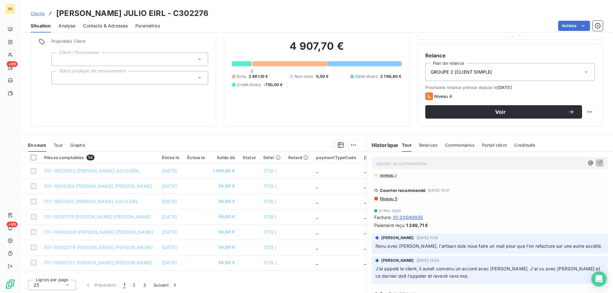
scroll to position [46, 0]
click at [56, 146] on span "Tout" at bounding box center [58, 144] width 9 height 5
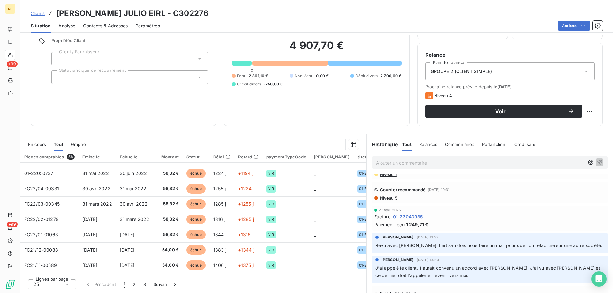
scroll to position [275, 0]
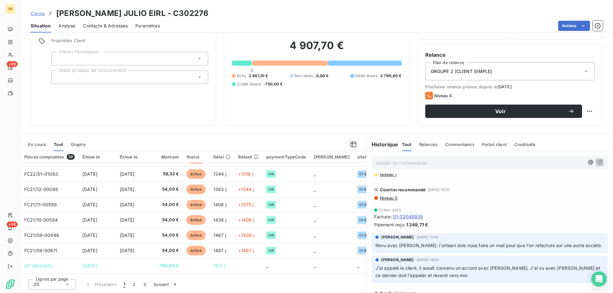
click at [36, 141] on div "En cours" at bounding box center [37, 144] width 18 height 13
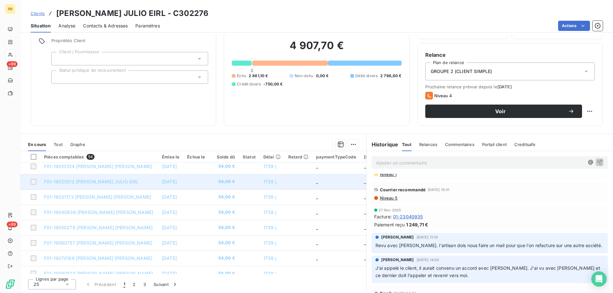
scroll to position [0, 0]
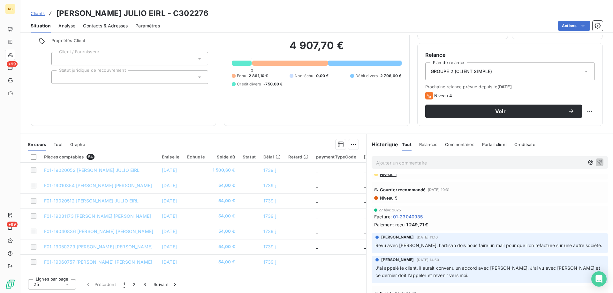
click at [429, 140] on div "Relances" at bounding box center [428, 144] width 18 height 13
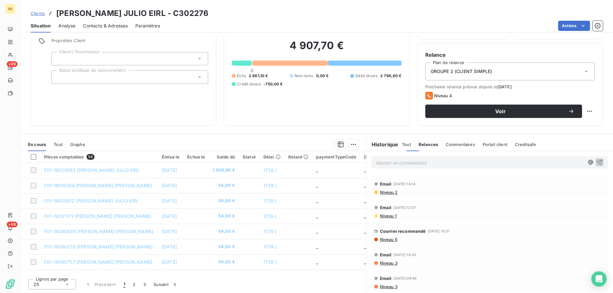
scroll to position [22, 0]
click at [451, 145] on span "Commentaires" at bounding box center [460, 144] width 29 height 5
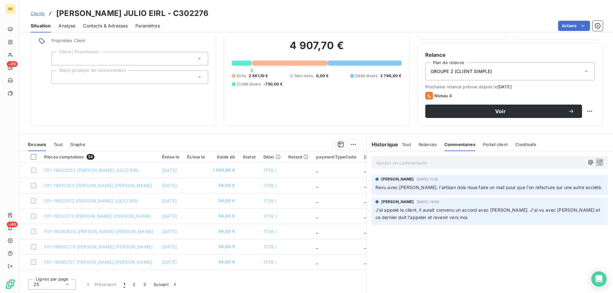
click at [489, 145] on span "Portail client" at bounding box center [495, 144] width 25 height 5
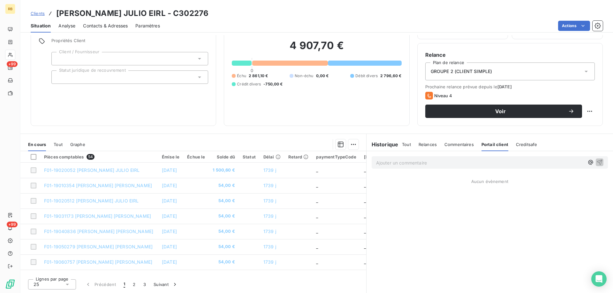
click at [525, 140] on div "Creditsafe" at bounding box center [526, 144] width 21 height 13
click at [398, 139] on div "Historique Tout Relances Commentaires Portail client Creditsafe Tout Relances C…" at bounding box center [490, 144] width 246 height 13
click at [404, 143] on span "Tout" at bounding box center [406, 144] width 9 height 5
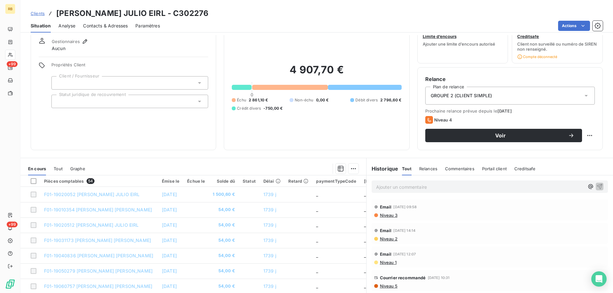
scroll to position [46, 0]
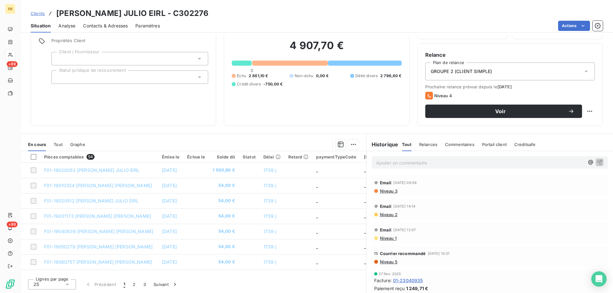
click at [68, 26] on span "Analyse" at bounding box center [66, 26] width 17 height 6
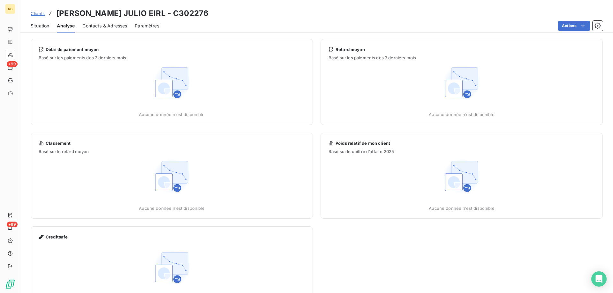
click at [34, 28] on span "Situation" at bounding box center [40, 26] width 19 height 6
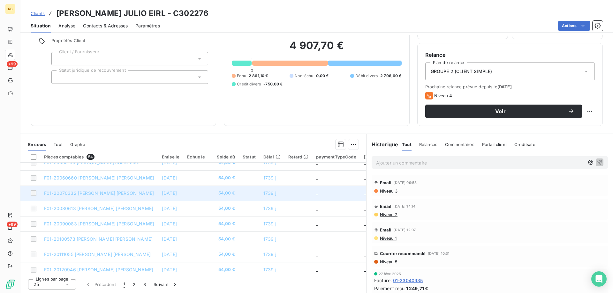
scroll to position [275, 0]
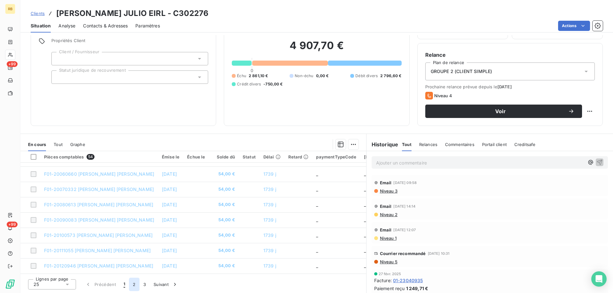
click at [132, 284] on button "2" at bounding box center [134, 284] width 10 height 13
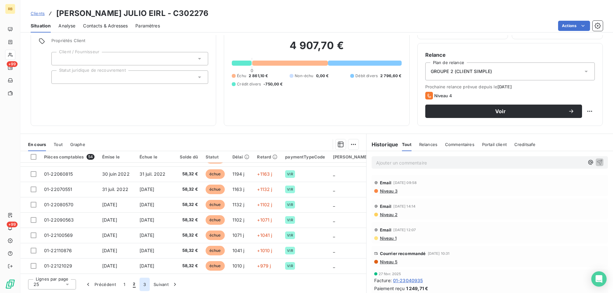
click at [143, 286] on button "3" at bounding box center [145, 284] width 10 height 13
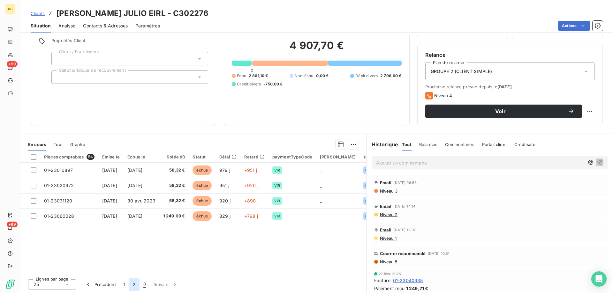
click at [135, 285] on button "2" at bounding box center [134, 284] width 10 height 13
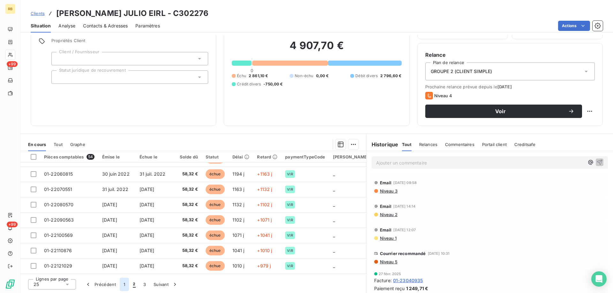
click at [125, 284] on button "1" at bounding box center [124, 284] width 9 height 13
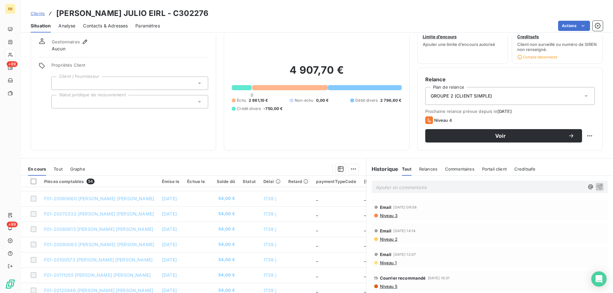
scroll to position [46, 0]
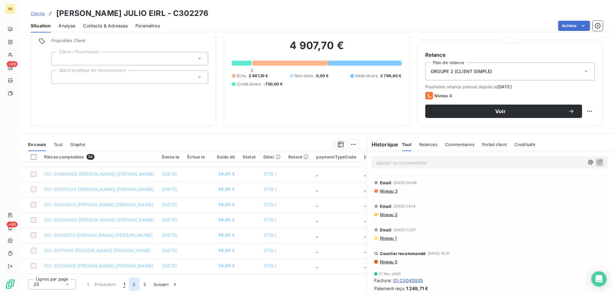
click at [137, 283] on button "2" at bounding box center [134, 284] width 10 height 13
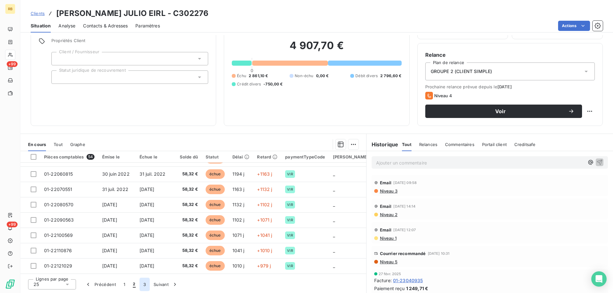
click at [145, 289] on button "3" at bounding box center [145, 284] width 10 height 13
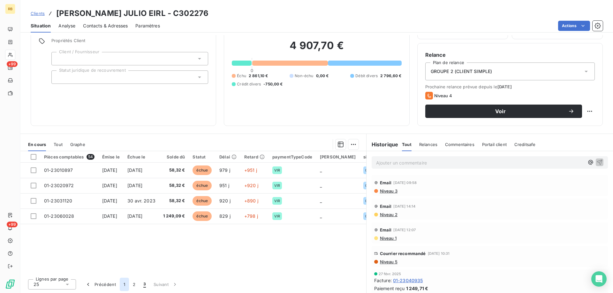
click at [125, 287] on button "1" at bounding box center [124, 284] width 9 height 13
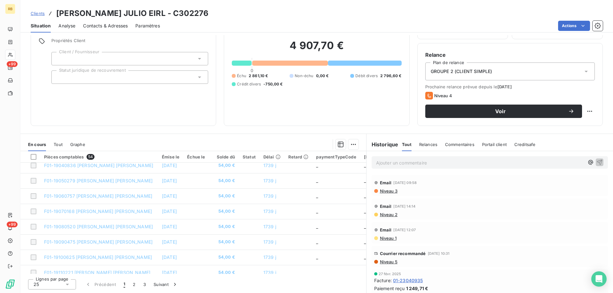
scroll to position [160, 0]
click at [360, 75] on span "Débit divers" at bounding box center [366, 76] width 22 height 6
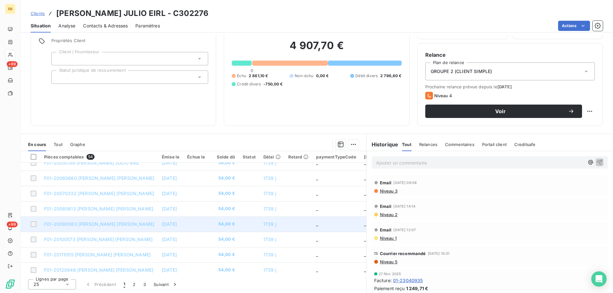
scroll to position [275, 0]
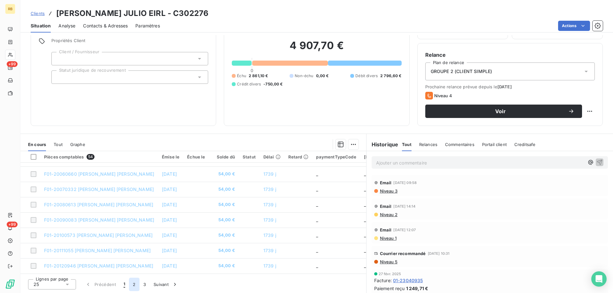
click at [133, 287] on button "2" at bounding box center [134, 284] width 10 height 13
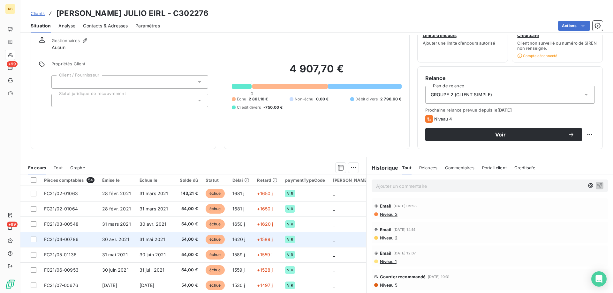
scroll to position [0, 0]
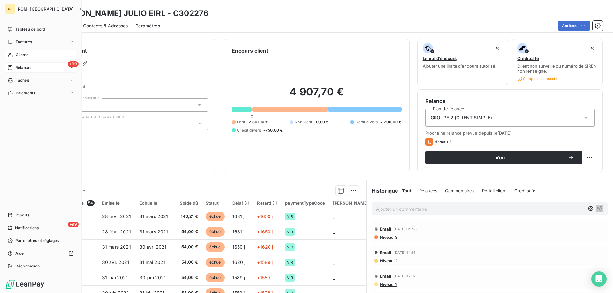
click at [18, 66] on span "Relances" at bounding box center [23, 68] width 17 height 6
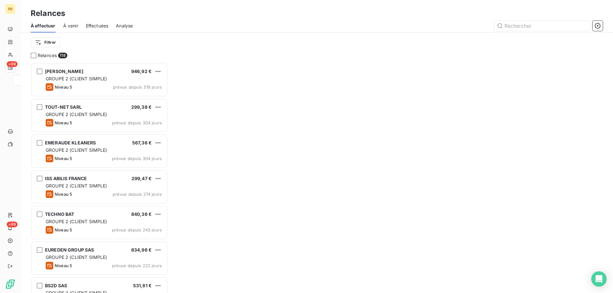
scroll to position [226, 132]
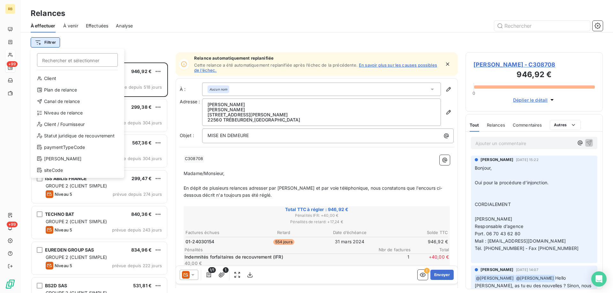
click at [49, 44] on html "RB +99 +99 Relances À effectuer À venir Effectuées Analyse Filtrer Rechercher e…" at bounding box center [306, 146] width 613 height 293
click at [74, 26] on html "RB +99 +99 Relances À effectuer À venir Effectuées Analyse Filtrer Rechercher e…" at bounding box center [306, 146] width 613 height 293
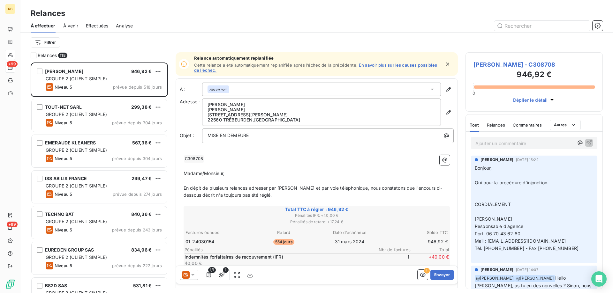
click at [74, 24] on span "À venir" at bounding box center [70, 26] width 15 height 6
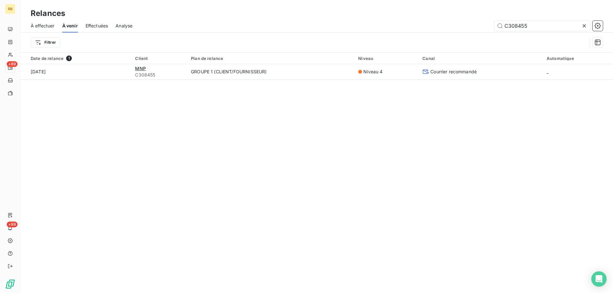
click at [39, 26] on span "À effectuer" at bounding box center [43, 26] width 24 height 6
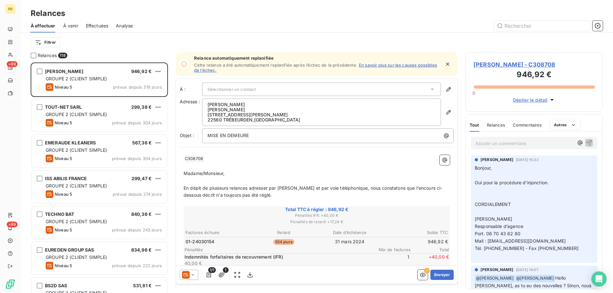
scroll to position [226, 132]
click at [104, 23] on span "Effectuées" at bounding box center [97, 26] width 23 height 6
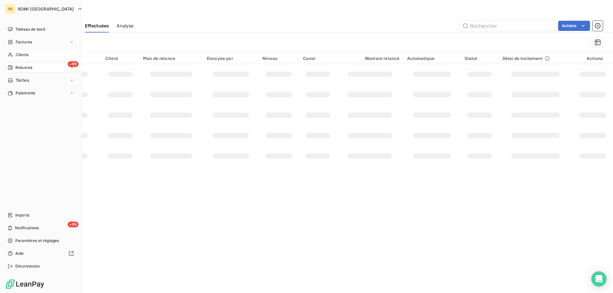
click at [30, 70] on span "Relances" at bounding box center [23, 68] width 17 height 6
click at [24, 66] on span "Relances" at bounding box center [23, 68] width 17 height 6
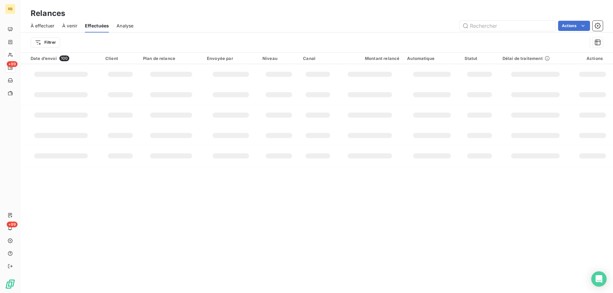
click at [40, 26] on span "À effectuer" at bounding box center [43, 26] width 24 height 6
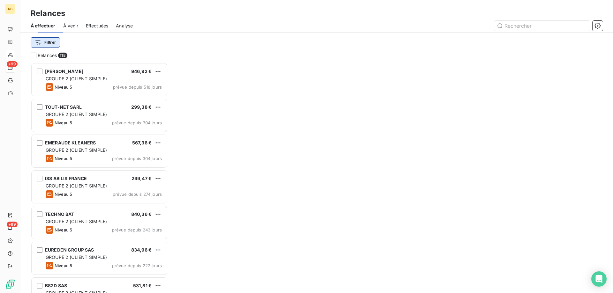
click at [46, 44] on html "RB +99 +99 Relances À effectuer À venir Effectuées Analyse Filtrer Relances 118…" at bounding box center [306, 146] width 613 height 293
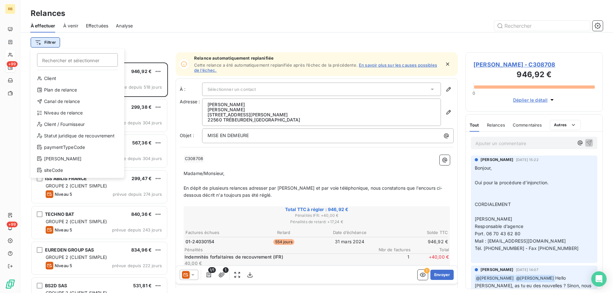
scroll to position [226, 132]
click at [62, 88] on div "Plan de relance" at bounding box center [77, 90] width 88 height 10
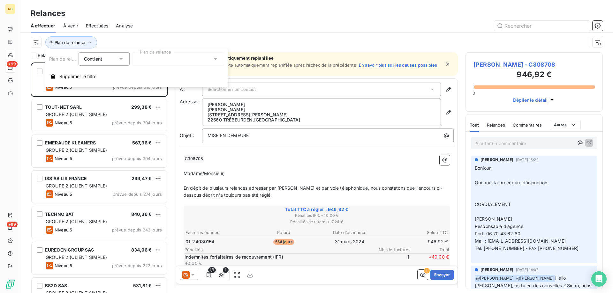
click at [120, 56] on icon at bounding box center [121, 59] width 6 height 6
click at [120, 57] on icon at bounding box center [121, 59] width 6 height 6
click at [178, 62] on div at bounding box center [178, 58] width 92 height 13
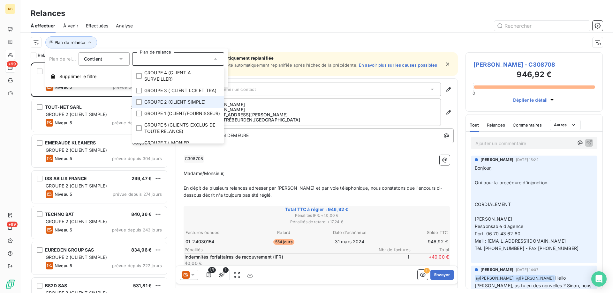
scroll to position [32, 0]
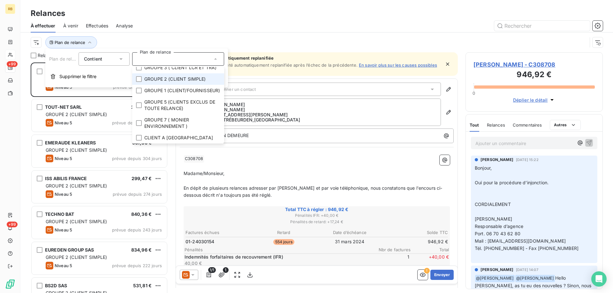
click at [167, 79] on span "GROUPE 2 (CLIENT SIMPLE)" at bounding box center [175, 79] width 62 height 6
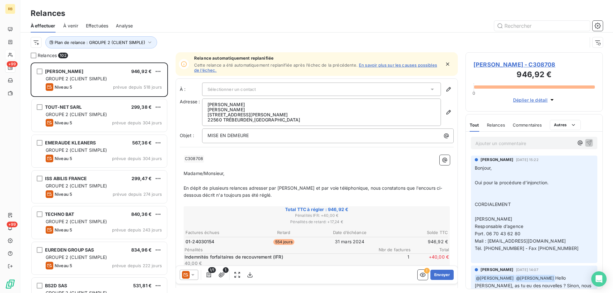
click at [203, 29] on div at bounding box center [371, 26] width 462 height 10
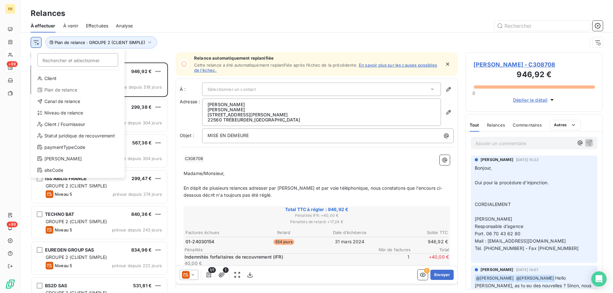
click at [34, 41] on html "RB +99 +99 Relances À effectuer À venir Effectuées Analyse Rechercher et sélect…" at bounding box center [306, 146] width 613 height 293
click at [87, 102] on div "Canal de relance" at bounding box center [78, 101] width 88 height 10
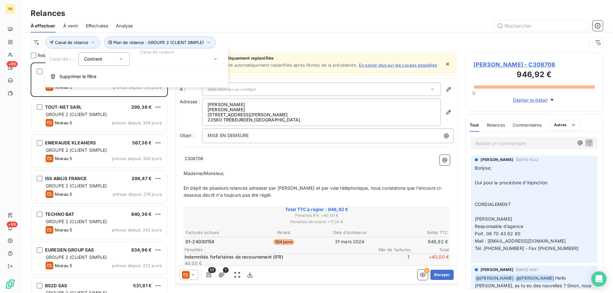
click at [185, 59] on div at bounding box center [178, 58] width 92 height 13
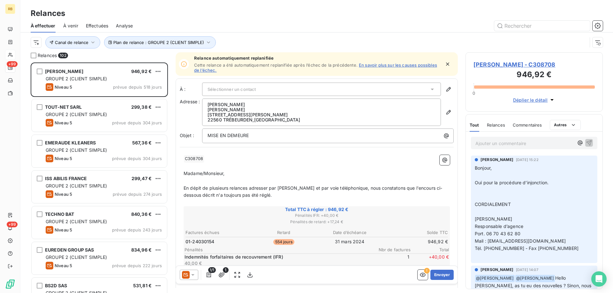
click at [269, 31] on div at bounding box center [371, 26] width 462 height 10
click at [35, 42] on html "RB +99 +99 Relances À effectuer À venir Effectuées Analyse Plan de relance : GR…" at bounding box center [306, 146] width 613 height 293
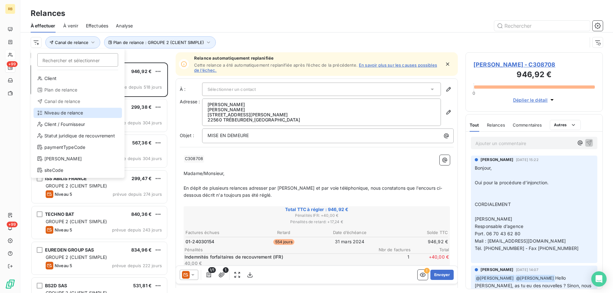
click at [47, 112] on div "Niveau de relance" at bounding box center [78, 113] width 88 height 10
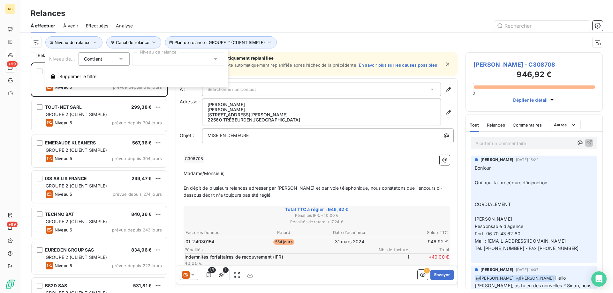
click at [168, 62] on div at bounding box center [178, 58] width 92 height 13
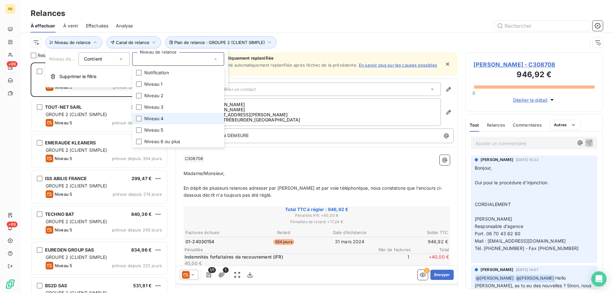
click at [157, 118] on span "Niveau 4" at bounding box center [153, 119] width 19 height 6
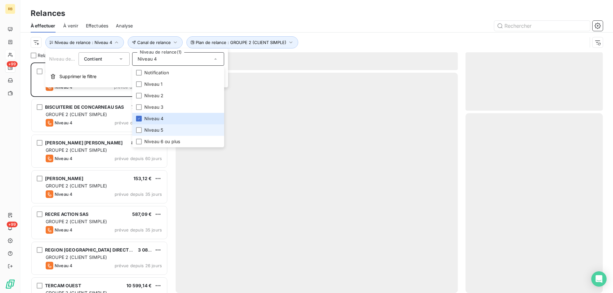
scroll to position [226, 132]
click at [150, 130] on span "Niveau 5" at bounding box center [153, 130] width 19 height 6
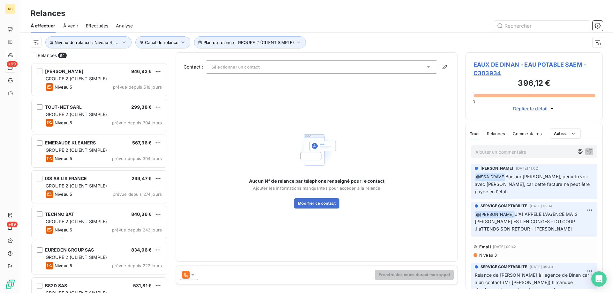
click at [333, 11] on div "Relances" at bounding box center [316, 13] width 593 height 11
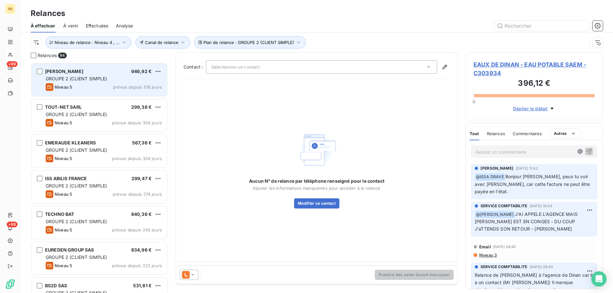
click at [89, 79] on span "GROUPE 2 (CLIENT SIMPLE)" at bounding box center [77, 78] width 62 height 5
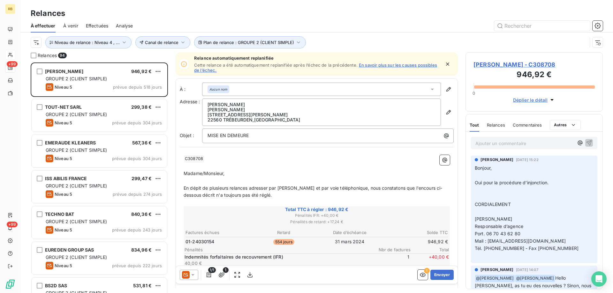
click at [195, 275] on icon at bounding box center [193, 275] width 6 height 6
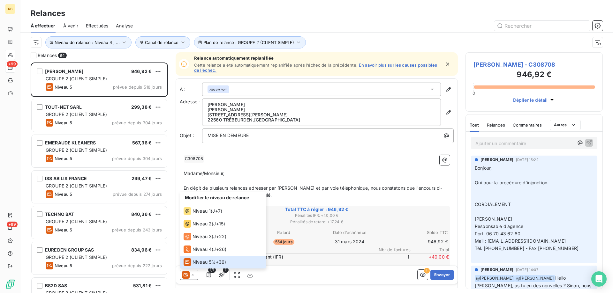
click at [353, 41] on div "Plan de relance : GROUPE 2 (CLIENT SIMPLE) Canal de relance Niveau de relance :…" at bounding box center [309, 42] width 556 height 12
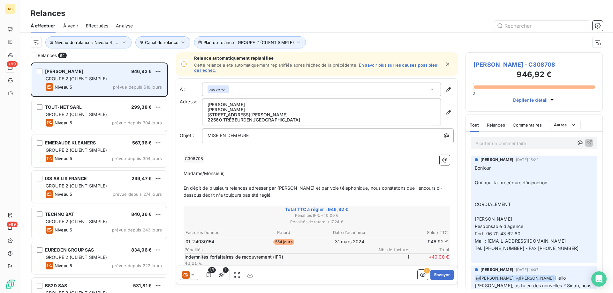
click at [69, 69] on span "[PERSON_NAME]" at bounding box center [64, 71] width 38 height 5
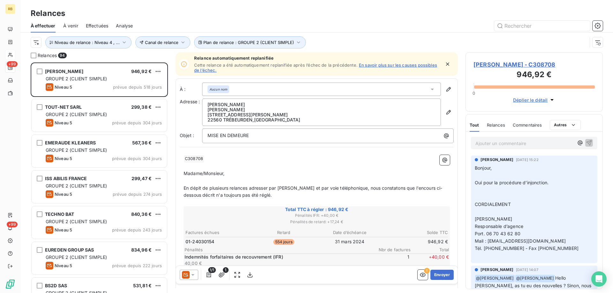
click at [524, 63] on span "[PERSON_NAME] - C308708" at bounding box center [533, 64] width 121 height 9
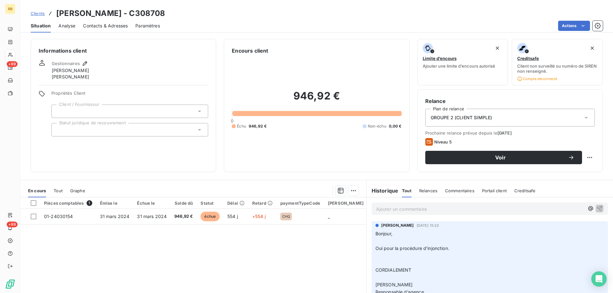
click at [130, 127] on div at bounding box center [129, 129] width 157 height 13
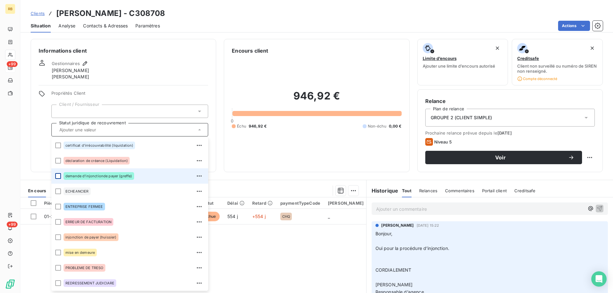
click at [60, 178] on div at bounding box center [58, 176] width 6 height 6
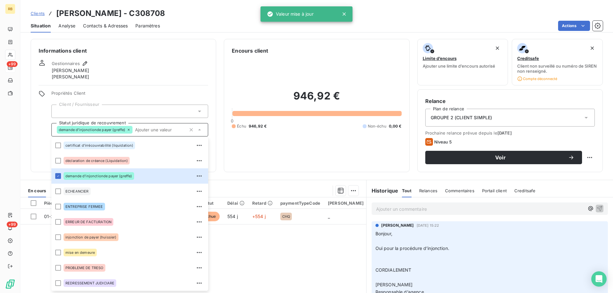
click at [133, 114] on div at bounding box center [129, 111] width 157 height 13
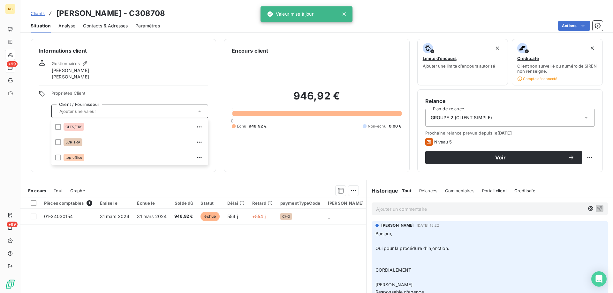
drag, startPoint x: 29, startPoint y: 128, endPoint x: 33, endPoint y: 129, distance: 3.6
click at [32, 128] on div "Informations client Gestionnaires [PERSON_NAME] [PERSON_NAME] Propriétés Client…" at bounding box center [316, 105] width 593 height 133
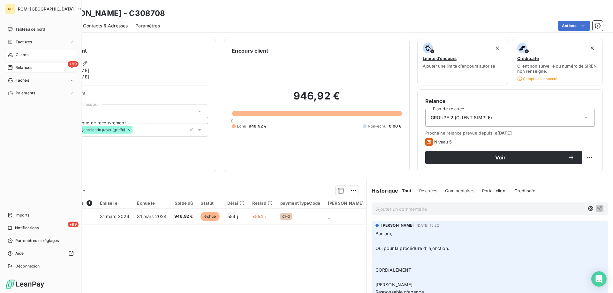
click at [24, 67] on span "Relances" at bounding box center [23, 68] width 17 height 6
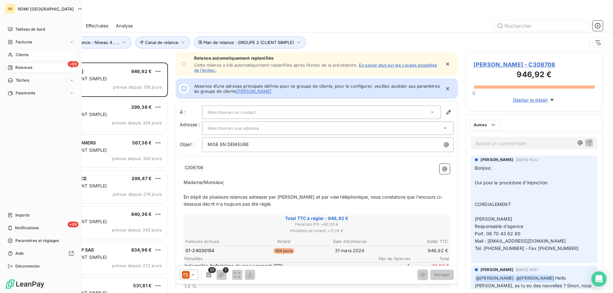
scroll to position [226, 132]
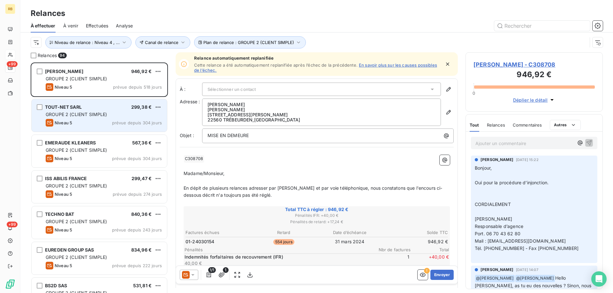
click at [67, 116] on span "GROUPE 2 (CLIENT SIMPLE)" at bounding box center [77, 114] width 62 height 5
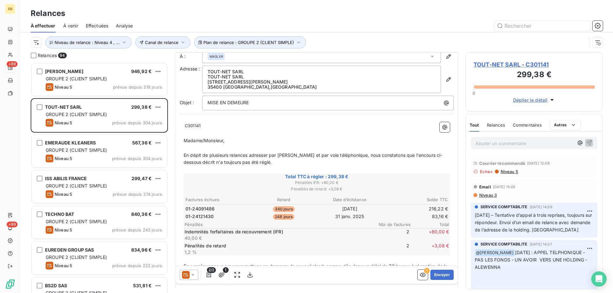
scroll to position [30, 0]
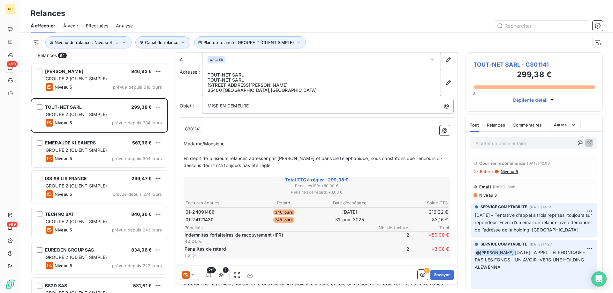
click at [510, 171] on span "Niveau 5" at bounding box center [509, 171] width 18 height 5
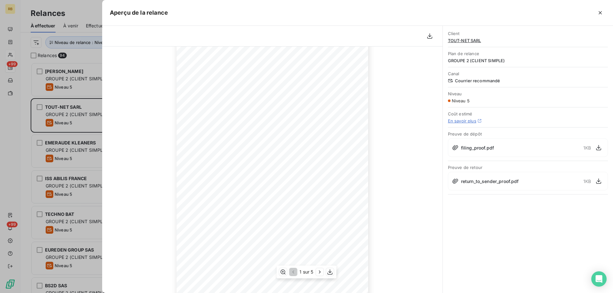
scroll to position [62, 0]
click at [315, 273] on div "1 sur 5" at bounding box center [306, 272] width 60 height 13
click at [318, 273] on icon "button" at bounding box center [320, 272] width 6 height 6
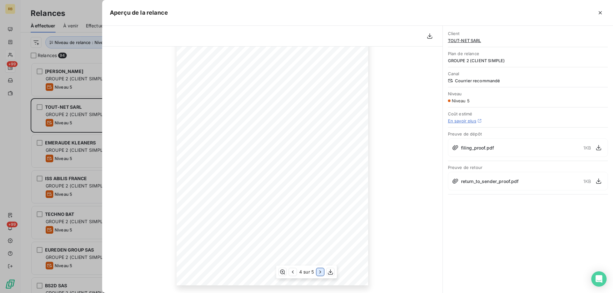
click at [318, 273] on icon "button" at bounding box center [320, 272] width 6 height 6
click at [292, 273] on icon "button" at bounding box center [293, 272] width 6 height 6
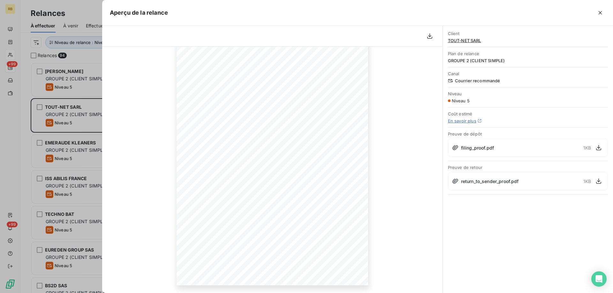
click at [428, 71] on div "[DATE] Objet : MISE EN DEMEURE C301141 Madame/Monsieur, En dépit de plusieurs r…" at bounding box center [272, 150] width 340 height 286
click at [602, 11] on icon "button" at bounding box center [600, 13] width 6 height 6
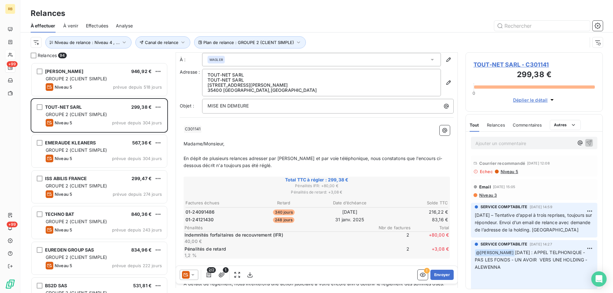
click at [505, 174] on div "Courrier recommandé [DATE] 12:08 Echec Niveau 5" at bounding box center [534, 166] width 126 height 21
click at [501, 172] on span "Niveau 5" at bounding box center [509, 171] width 18 height 5
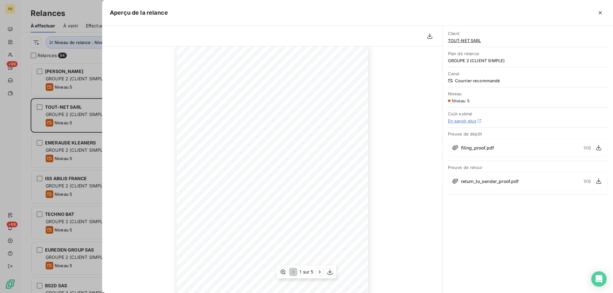
scroll to position [30, 0]
click at [602, 14] on icon "button" at bounding box center [600, 13] width 6 height 6
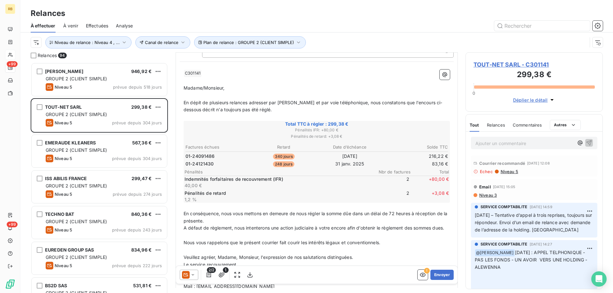
scroll to position [0, 0]
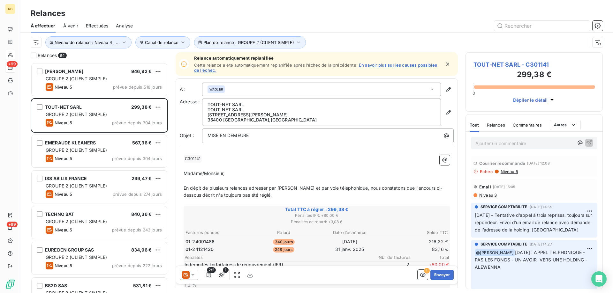
click at [501, 63] on span "TOUT-NET SARL - C301141" at bounding box center [533, 64] width 121 height 9
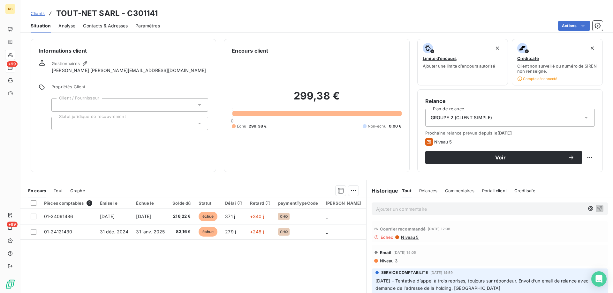
click at [97, 25] on span "Contacts & Adresses" at bounding box center [105, 26] width 45 height 6
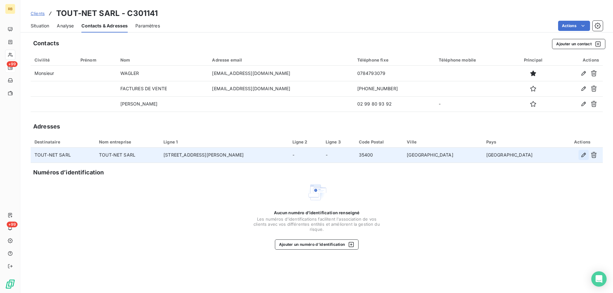
click at [583, 156] on icon "button" at bounding box center [583, 155] width 6 height 6
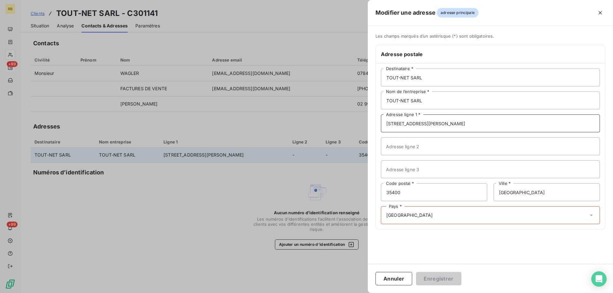
drag, startPoint x: 450, startPoint y: 124, endPoint x: 251, endPoint y: 112, distance: 198.6
click at [251, 293] on div "Modifier une adresse adresse principale Les champs marqués d’un [DEMOGRAPHIC_DA…" at bounding box center [306, 293] width 613 height 0
click at [443, 126] on input "[STREET_ADDRESS][PERSON_NAME]" at bounding box center [490, 124] width 219 height 18
drag, startPoint x: 450, startPoint y: 125, endPoint x: 275, endPoint y: 124, distance: 175.3
click at [275, 293] on div "Modifier une adresse adresse principale Les champs marqués d’un [DEMOGRAPHIC_DA…" at bounding box center [306, 293] width 613 height 0
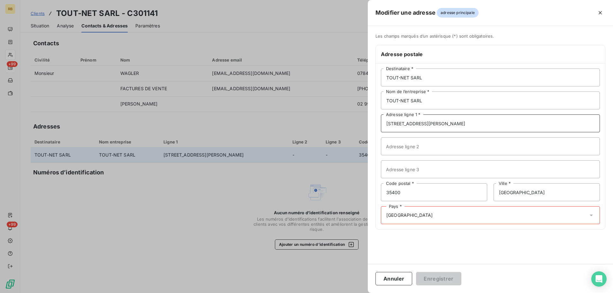
paste input "[STREET_ADDRESS]"
type input "[STREET_ADDRESS]"
click at [462, 204] on div "TOUT-NET SARL Destinataire * TOUT-NET SARL Nom de l’entreprise * [STREET_ADDRES…" at bounding box center [490, 147] width 229 height 166
click at [527, 194] on input "[GEOGRAPHIC_DATA]" at bounding box center [547, 193] width 106 height 18
click at [415, 219] on div "Pays * [GEOGRAPHIC_DATA]" at bounding box center [490, 216] width 219 height 18
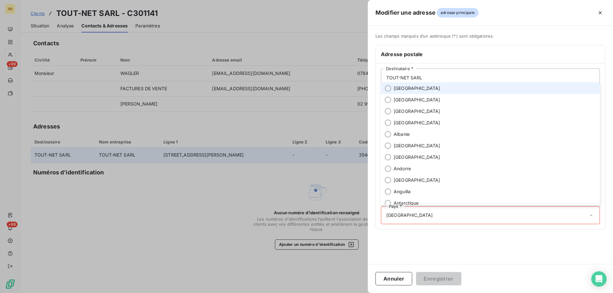
click at [396, 89] on span "[GEOGRAPHIC_DATA]" at bounding box center [417, 88] width 47 height 6
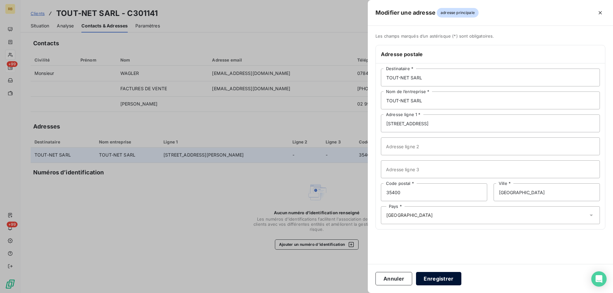
click at [432, 282] on button "Enregistrer" at bounding box center [438, 278] width 45 height 13
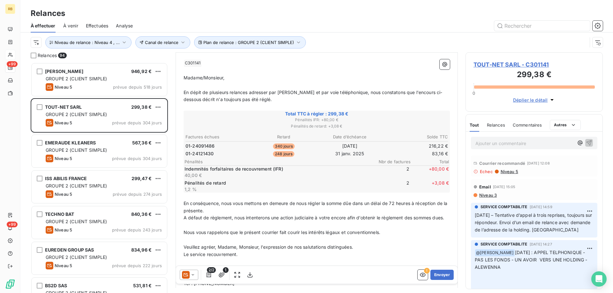
click at [501, 64] on span "TOUT-NET SARL - C301141" at bounding box center [533, 64] width 121 height 9
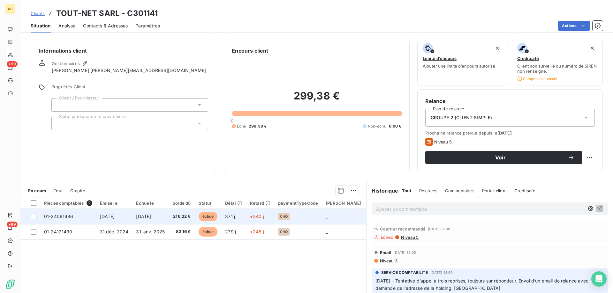
click at [113, 216] on span "[DATE]" at bounding box center [107, 216] width 15 height 5
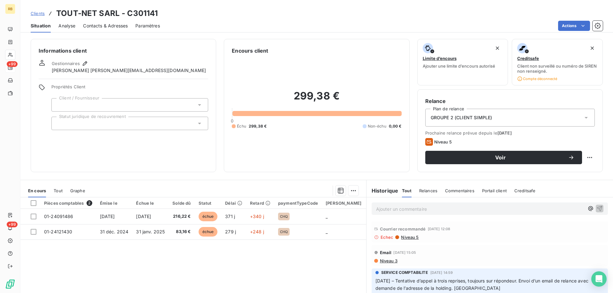
click at [90, 60] on div "Gestionnaires [PERSON_NAME] [PERSON_NAME][EMAIL_ADDRESS][DOMAIN_NAME]" at bounding box center [129, 67] width 154 height 14
click at [82, 62] on icon "button" at bounding box center [85, 63] width 6 height 6
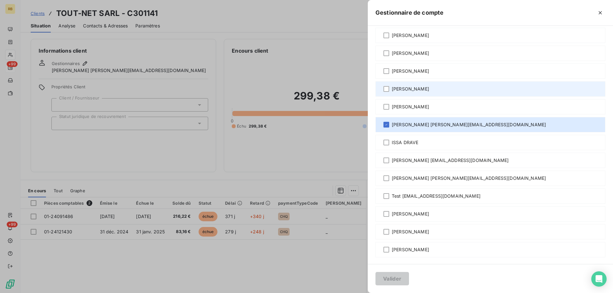
scroll to position [69, 0]
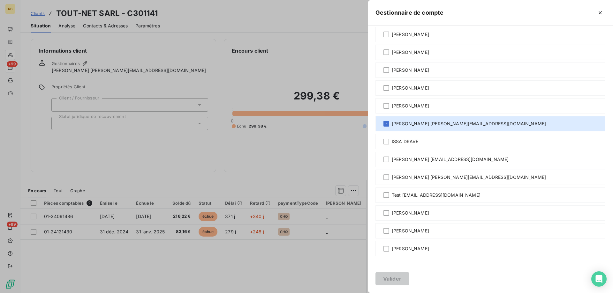
click at [337, 157] on div at bounding box center [306, 146] width 613 height 293
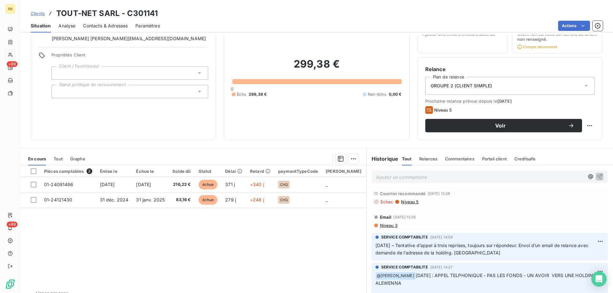
scroll to position [0, 0]
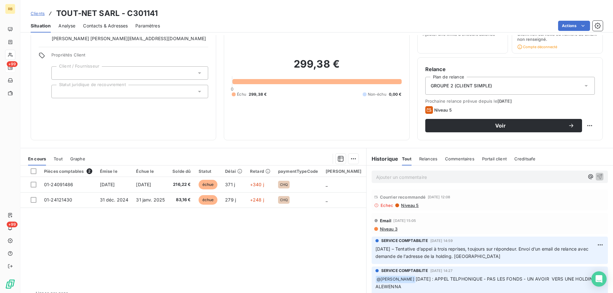
click at [423, 178] on p "Ajouter un commentaire ﻿" at bounding box center [480, 177] width 208 height 8
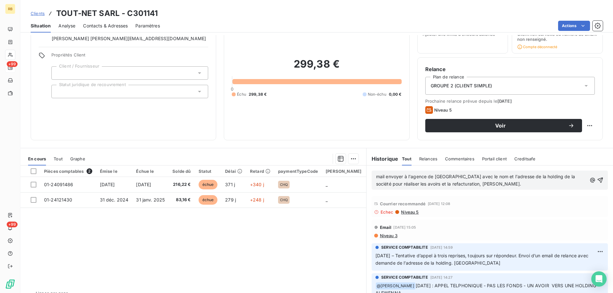
click at [443, 178] on span "mail envoyer à l'agence de [GEOGRAPHIC_DATA] avec le nom et l'adresse de la hol…" at bounding box center [476, 180] width 201 height 13
click at [461, 185] on span "mail envoyer à l'agence de [GEOGRAPHIC_DATA] avec le nom et l'adresse de la hol…" at bounding box center [476, 180] width 201 height 13
click at [597, 181] on icon "button" at bounding box center [600, 180] width 6 height 6
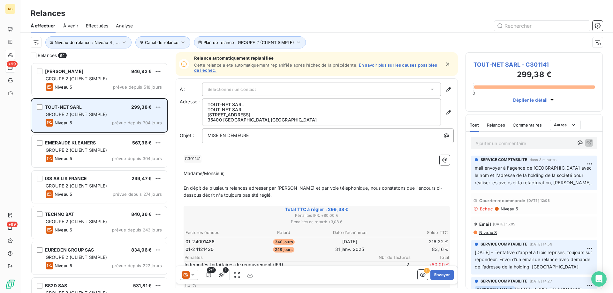
scroll to position [226, 132]
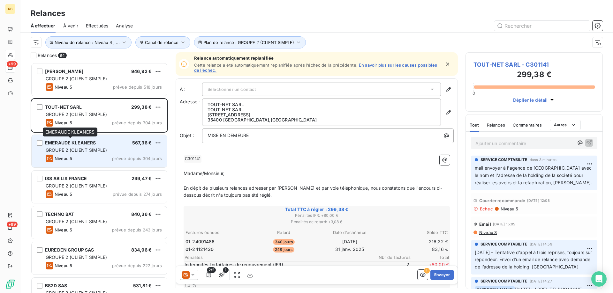
click at [69, 144] on span "EMERAUDE KLEANERS" at bounding box center [70, 142] width 51 height 5
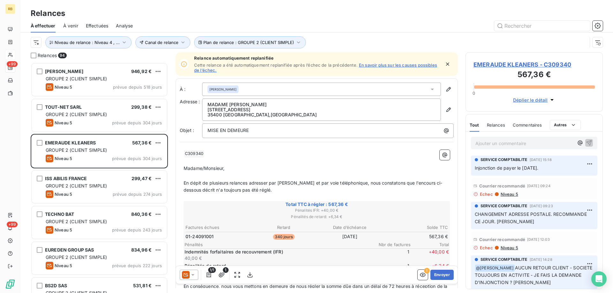
click at [494, 64] on span "EMERAUDE KLEANERS - C309340" at bounding box center [533, 64] width 121 height 9
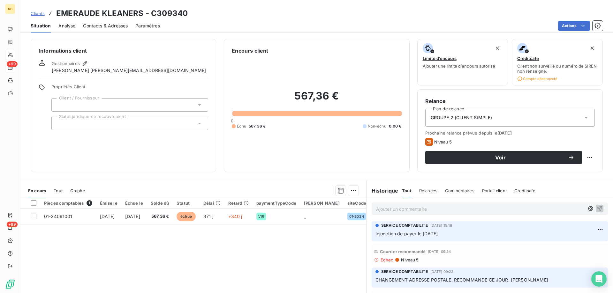
click at [84, 125] on div at bounding box center [129, 123] width 157 height 13
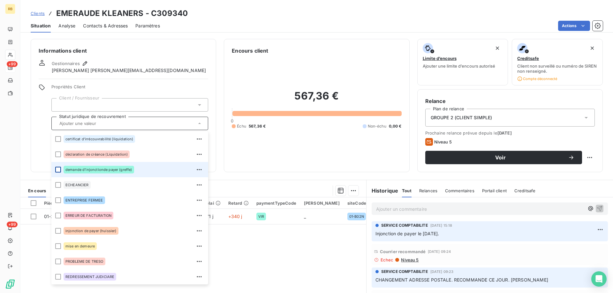
click at [57, 171] on div at bounding box center [58, 170] width 6 height 6
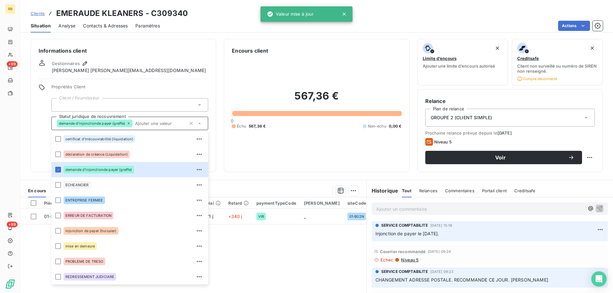
click at [279, 154] on div "567,36 € 0 Échu 567,36 € Non-échu 0,00 €" at bounding box center [317, 110] width 170 height 110
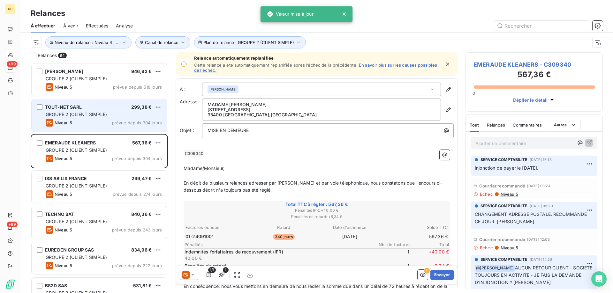
scroll to position [226, 132]
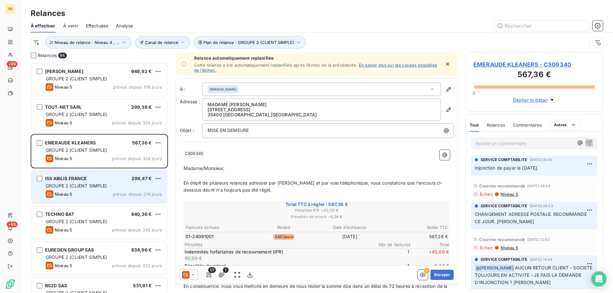
click at [57, 180] on span "ISS ABILIS FRANCE" at bounding box center [66, 178] width 42 height 5
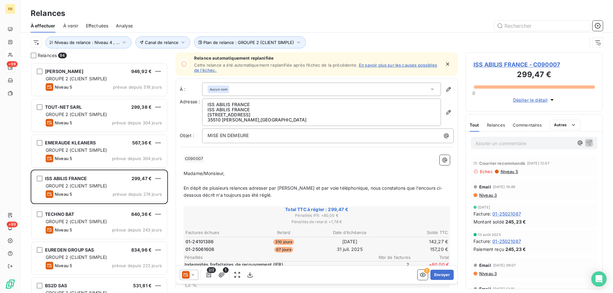
click at [505, 171] on span "Niveau 5" at bounding box center [509, 171] width 18 height 5
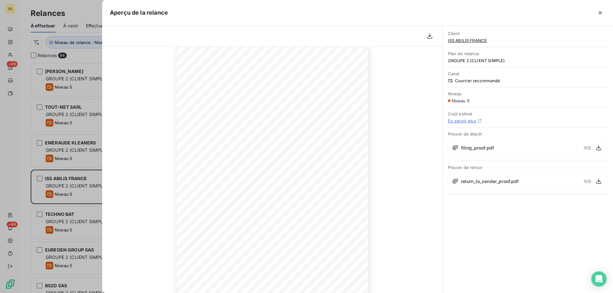
scroll to position [32, 0]
click at [596, 13] on button "button" at bounding box center [600, 13] width 10 height 10
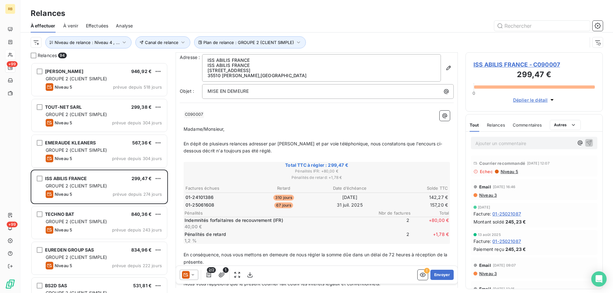
scroll to position [0, 0]
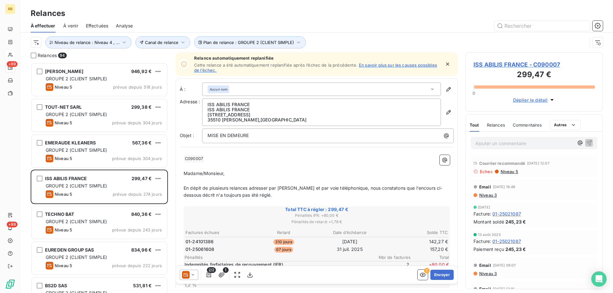
click at [496, 64] on span "ISS ABILIS FRANCE - C090007" at bounding box center [533, 64] width 121 height 9
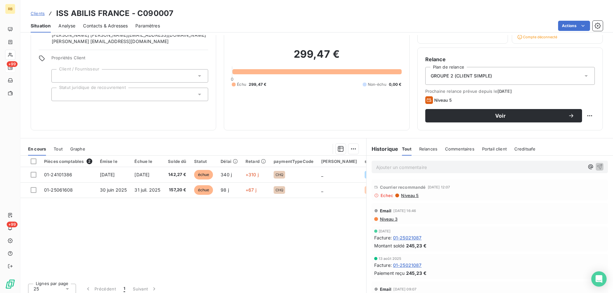
scroll to position [46, 0]
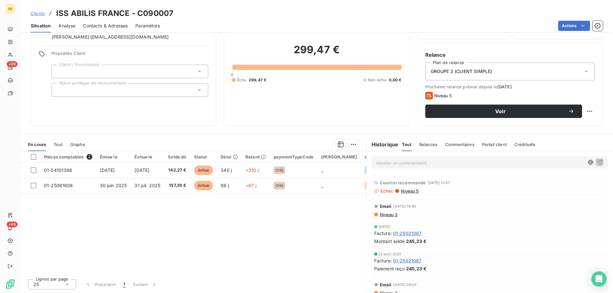
click at [115, 24] on span "Contacts & Adresses" at bounding box center [105, 26] width 45 height 6
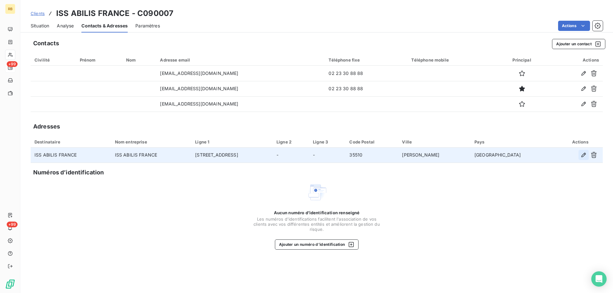
click at [585, 154] on icon "button" at bounding box center [583, 155] width 6 height 6
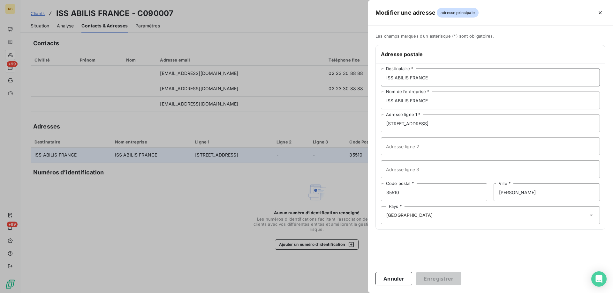
drag, startPoint x: 431, startPoint y: 78, endPoint x: 330, endPoint y: 84, distance: 101.4
click at [330, 293] on div "Modifier une adresse adresse principale Les champs marqués d’un [DEMOGRAPHIC_DA…" at bounding box center [306, 293] width 613 height 0
drag, startPoint x: 449, startPoint y: 98, endPoint x: 314, endPoint y: 100, distance: 135.4
click at [314, 293] on div "Modifier une adresse adresse principale Les champs marqués d’un [DEMOGRAPHIC_DA…" at bounding box center [306, 293] width 613 height 0
paste input "ONET PROPRETE ET FACILITY SERVICES"
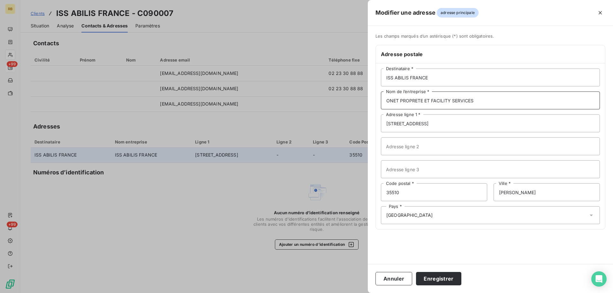
type input "ONET PROPRETE ET FACILITY SERVICES"
click at [450, 123] on input "[STREET_ADDRESS]" at bounding box center [490, 124] width 219 height 18
click at [427, 125] on input "[STREET_ADDRESS]" at bounding box center [490, 124] width 219 height 18
drag, startPoint x: 444, startPoint y: 125, endPoint x: 315, endPoint y: 124, distance: 128.4
click at [315, 293] on div "Modifier une adresse adresse principale Les champs marqués d’un [DEMOGRAPHIC_DA…" at bounding box center [306, 293] width 613 height 0
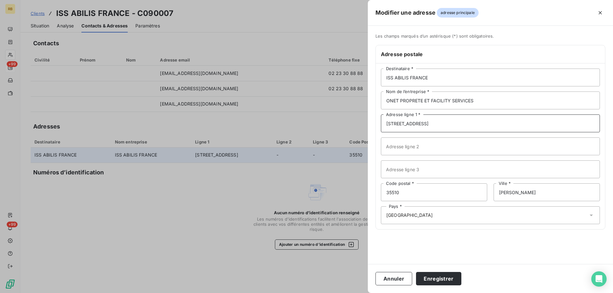
paste input "[GEOGRAPHIC_DATA]"
type input "[GEOGRAPHIC_DATA]"
click at [425, 144] on input "Adresse ligne 2" at bounding box center [490, 147] width 219 height 18
drag, startPoint x: 418, startPoint y: 192, endPoint x: 347, endPoint y: 191, distance: 70.9
click at [347, 293] on div "Modifier une adresse adresse principale Les champs marqués d’un [DEMOGRAPHIC_DA…" at bounding box center [306, 293] width 613 height 0
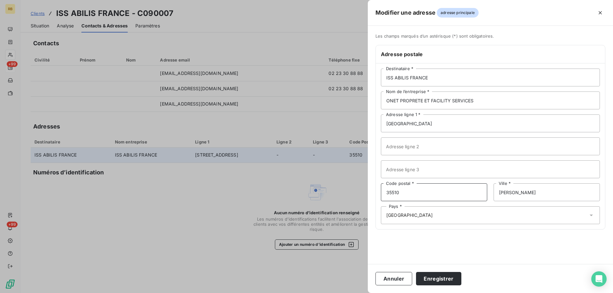
paste input "76"
type input "35760"
drag, startPoint x: 540, startPoint y: 193, endPoint x: 456, endPoint y: 198, distance: 84.7
click at [456, 198] on div "35760 Code postal * [PERSON_NAME] *" at bounding box center [490, 193] width 219 height 18
paste input "SAINT-GREGOIR"
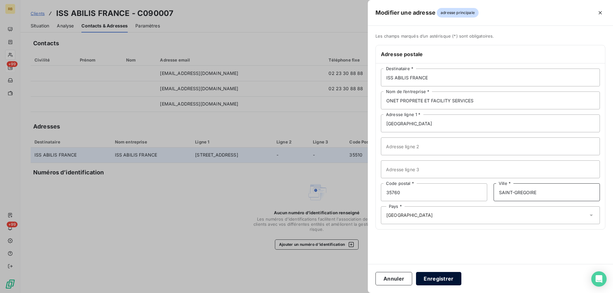
type input "SAINT-GREGOIRE"
click at [442, 280] on button "Enregistrer" at bounding box center [438, 278] width 45 height 13
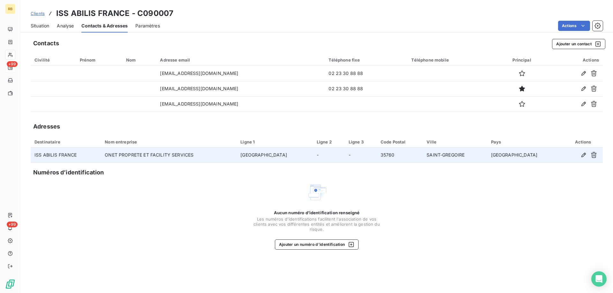
click at [40, 24] on span "Situation" at bounding box center [40, 26] width 19 height 6
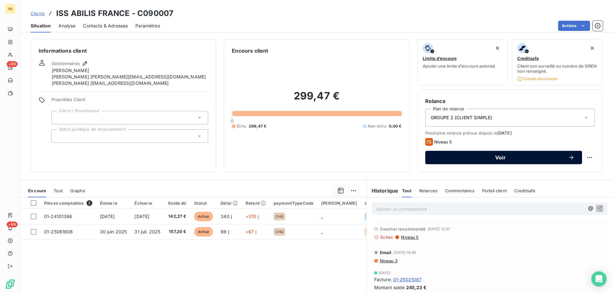
click at [497, 156] on span "Voir" at bounding box center [500, 157] width 135 height 5
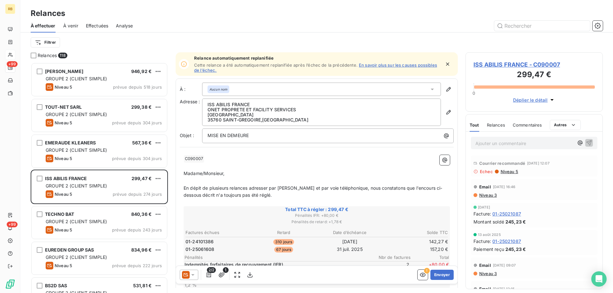
scroll to position [226, 132]
click at [484, 66] on span "ISS ABILIS FRANCE - C090007" at bounding box center [533, 64] width 121 height 9
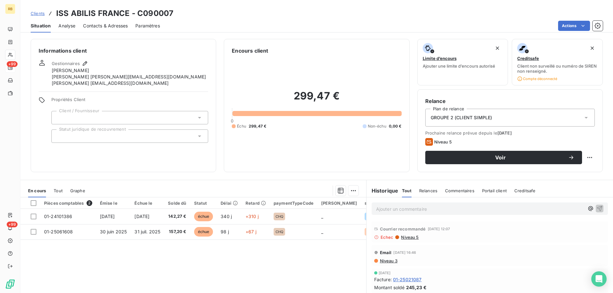
click at [103, 26] on span "Contacts & Adresses" at bounding box center [105, 26] width 45 height 6
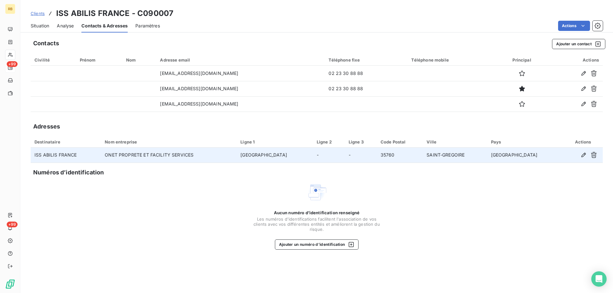
click at [269, 154] on td "[GEOGRAPHIC_DATA]" at bounding box center [275, 155] width 76 height 15
click at [163, 158] on td "ONET PROPRETE ET FACILITY SERVICES" at bounding box center [169, 155] width 136 height 15
click at [585, 155] on icon "button" at bounding box center [583, 155] width 4 height 4
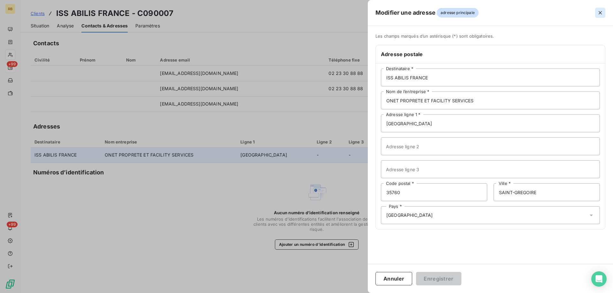
click at [604, 10] on button "button" at bounding box center [600, 13] width 10 height 10
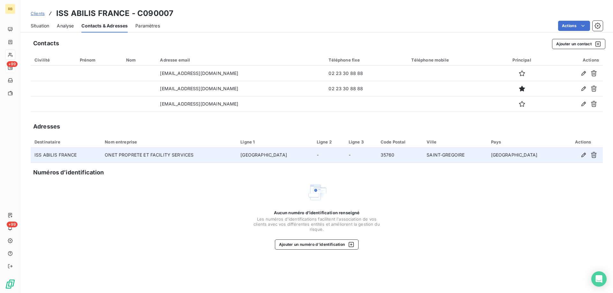
click at [42, 28] on span "Situation" at bounding box center [40, 26] width 19 height 6
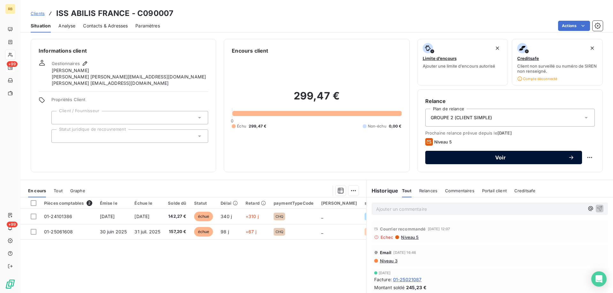
click at [511, 158] on span "Voir" at bounding box center [500, 157] width 135 height 5
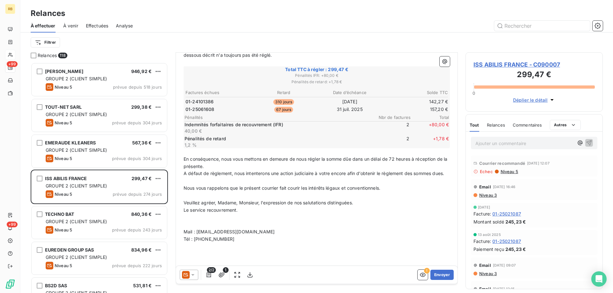
scroll to position [158, 0]
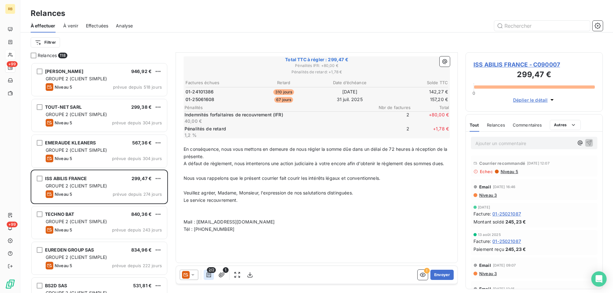
click at [208, 275] on icon "button" at bounding box center [209, 275] width 6 height 6
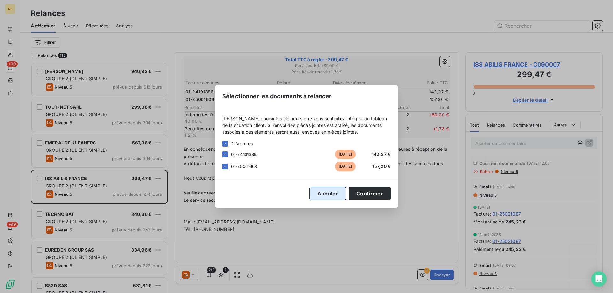
click at [316, 195] on button "Annuler" at bounding box center [327, 193] width 37 height 13
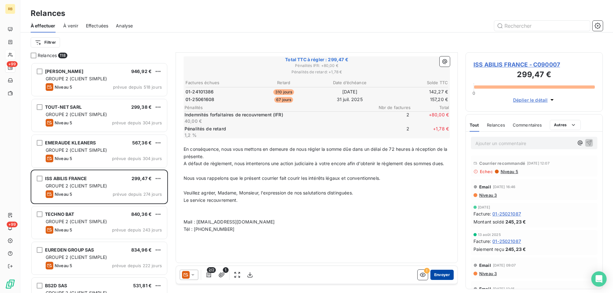
click at [436, 278] on button "Envoyer" at bounding box center [441, 275] width 23 height 10
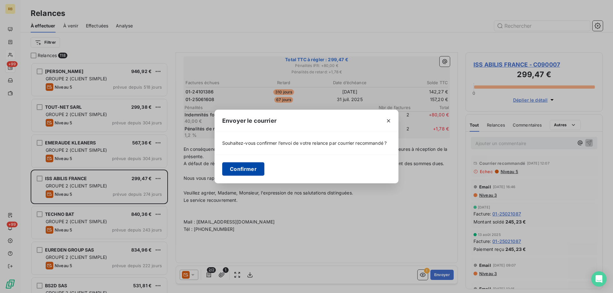
click at [233, 172] on button "Confirmer" at bounding box center [243, 169] width 42 height 13
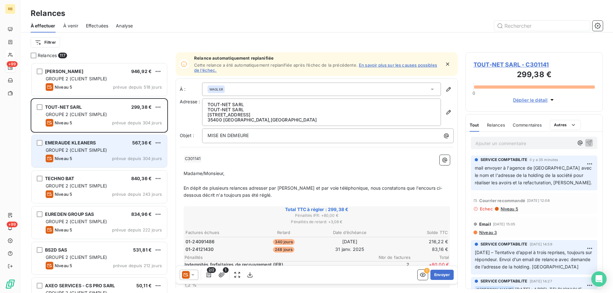
click at [82, 149] on span "GROUPE 2 (CLIENT SIMPLE)" at bounding box center [77, 150] width 62 height 5
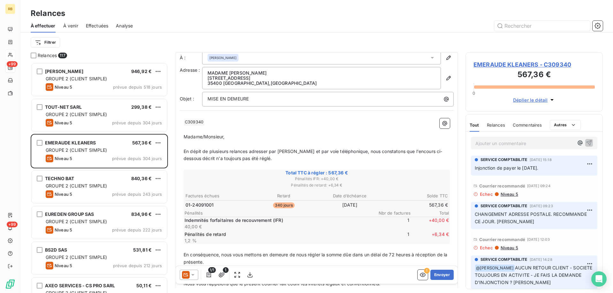
scroll to position [32, 0]
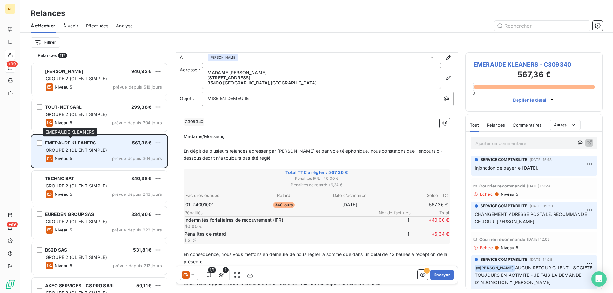
click at [76, 144] on span "EMERAUDE KLEANERS" at bounding box center [70, 142] width 51 height 5
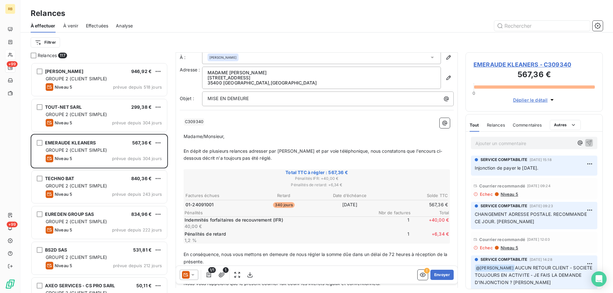
click at [498, 64] on span "EMERAUDE KLEANERS - C309340" at bounding box center [533, 64] width 121 height 9
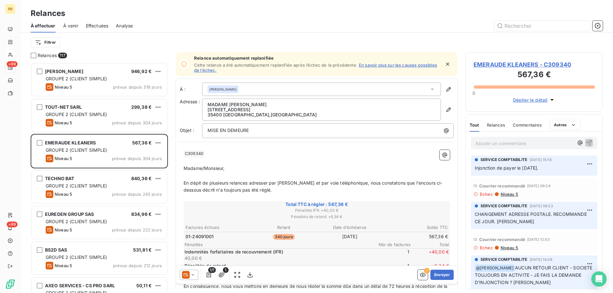
scroll to position [226, 132]
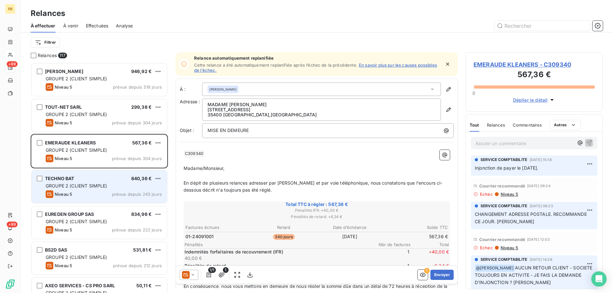
click at [73, 186] on span "GROUPE 2 (CLIENT SIMPLE)" at bounding box center [77, 185] width 62 height 5
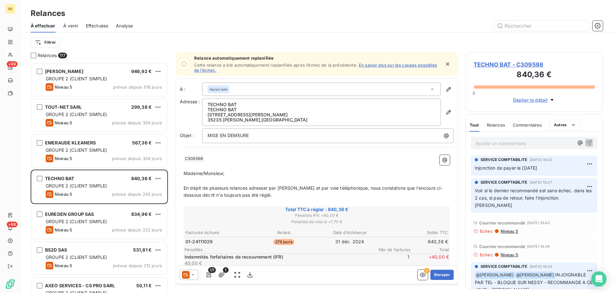
click at [488, 62] on span "TECHNO BAT - C309598" at bounding box center [533, 64] width 121 height 9
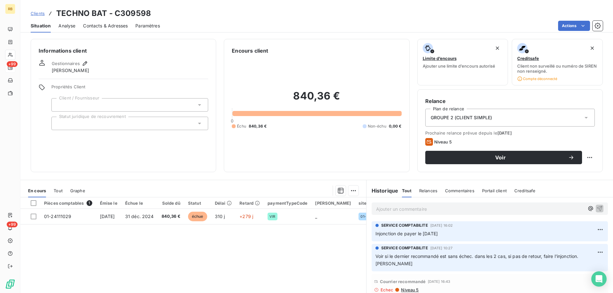
click at [120, 125] on div at bounding box center [129, 123] width 157 height 13
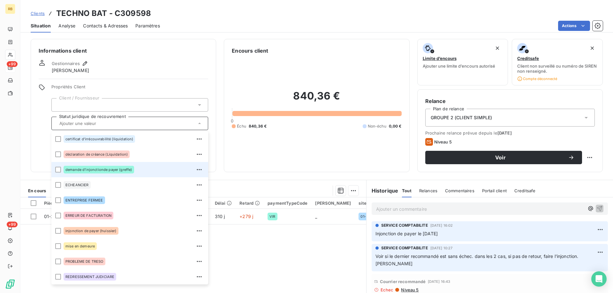
click at [110, 169] on span "demande d'injonctionde payer (greffe)" at bounding box center [98, 170] width 67 height 4
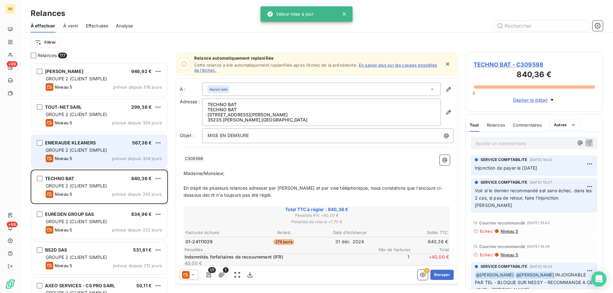
scroll to position [226, 132]
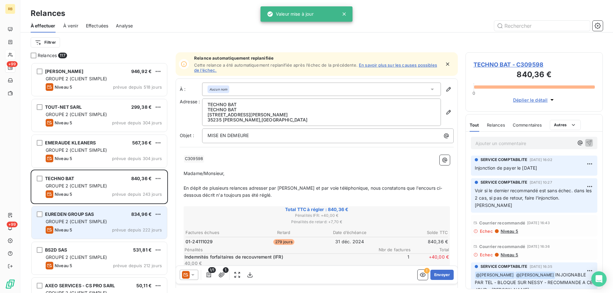
click at [86, 215] on span "EUREDEN GROUP SAS" at bounding box center [69, 214] width 49 height 5
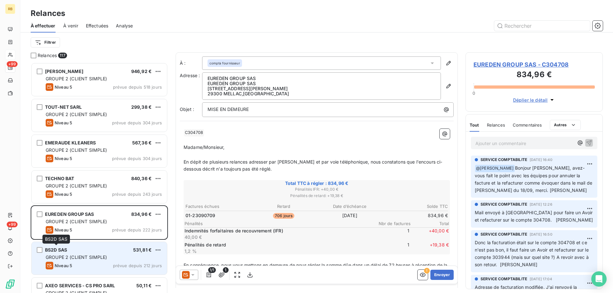
click at [65, 248] on span "BS2D SAS" at bounding box center [56, 249] width 22 height 5
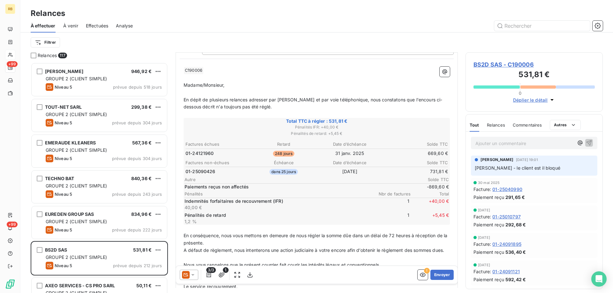
scroll to position [56, 0]
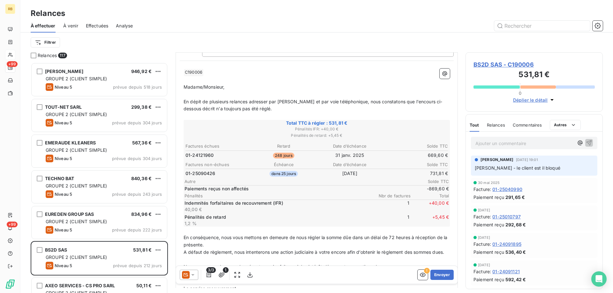
click at [490, 66] on span "BS2D SAS - C190006" at bounding box center [533, 64] width 121 height 9
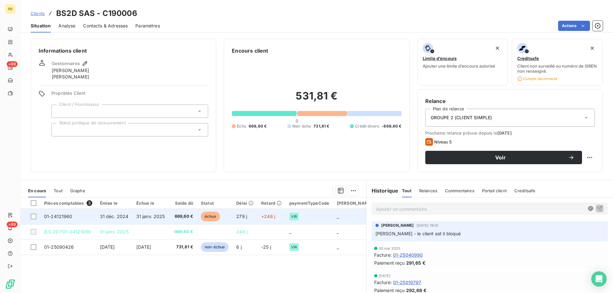
click at [116, 218] on span "31 déc. 2024" at bounding box center [114, 216] width 29 height 5
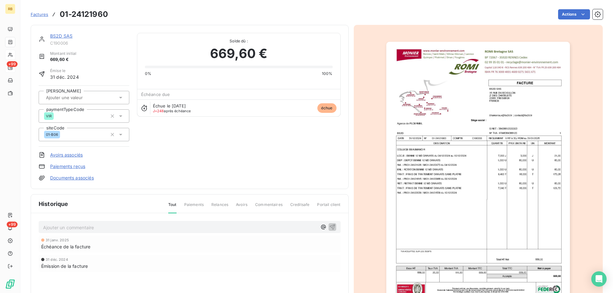
click at [476, 138] on img "button" at bounding box center [478, 172] width 184 height 260
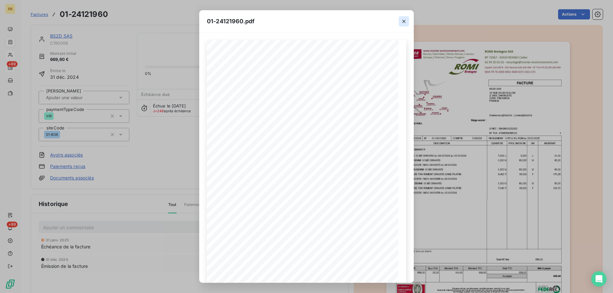
click at [403, 21] on icon "button" at bounding box center [404, 21] width 6 height 6
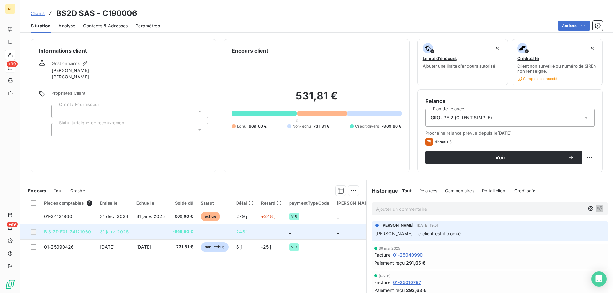
click at [179, 233] on span "-869,60 €" at bounding box center [183, 232] width 20 height 6
click at [71, 233] on span "B.S.2D F01-24121960" at bounding box center [67, 231] width 47 height 5
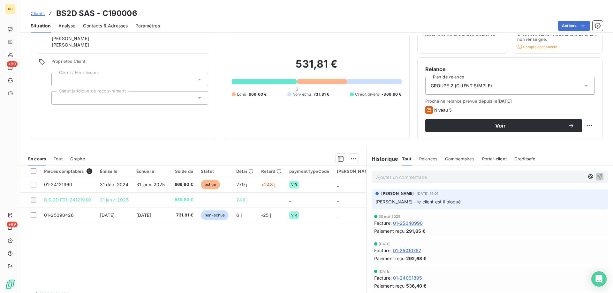
scroll to position [24, 0]
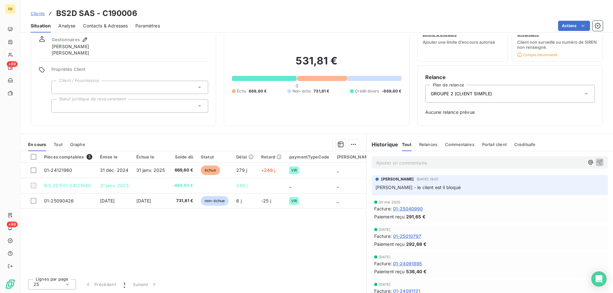
click at [420, 162] on p "Ajouter un commentaire ﻿" at bounding box center [480, 163] width 208 height 8
click at [526, 193] on span "[PERSON_NAME]" at bounding box center [537, 191] width 60 height 5
click at [422, 161] on span "Le clent à trop payer 200€ sur la facture" at bounding box center [459, 162] width 87 height 5
click at [496, 159] on div "﻿ @ [PERSON_NAME] ﻿ Le client à trop payer 200€ sur la facture" at bounding box center [480, 162] width 208 height 8
click at [505, 161] on p "﻿ @ [PERSON_NAME] ﻿ Le client à trop payer 200€ sur la facture" at bounding box center [480, 163] width 208 height 8
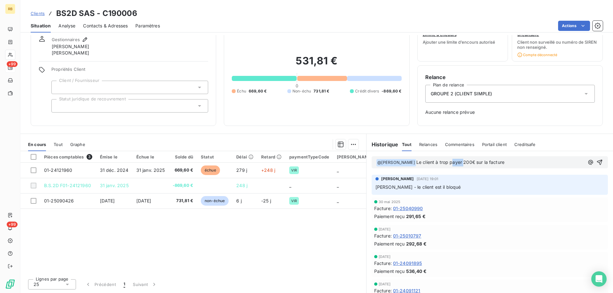
drag, startPoint x: 479, startPoint y: 163, endPoint x: 460, endPoint y: 161, distance: 19.2
click at [460, 161] on span "Le client à trop payer 200€ sur la facture" at bounding box center [460, 162] width 88 height 5
drag, startPoint x: 503, startPoint y: 164, endPoint x: 458, endPoint y: 163, distance: 44.4
click at [458, 163] on p "﻿ @ [PERSON_NAME] ﻿ Le client à trop payer 200€ sur la facture" at bounding box center [480, 163] width 208 height 8
click at [481, 165] on p "﻿ @ [PERSON_NAME] ﻿ Le client à trop payer la facture pour 200€" at bounding box center [480, 163] width 208 height 8
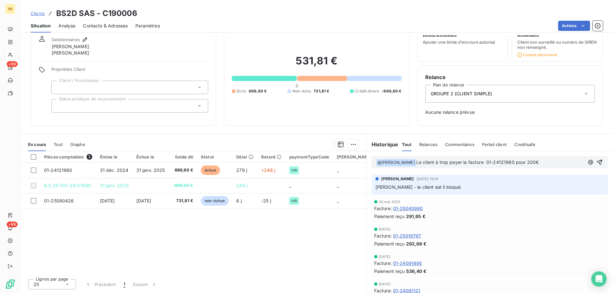
click at [536, 163] on p "﻿ @ [PERSON_NAME] ﻿ Le client à trop payer la facture 01-24121960 pour 200€" at bounding box center [480, 163] width 208 height 8
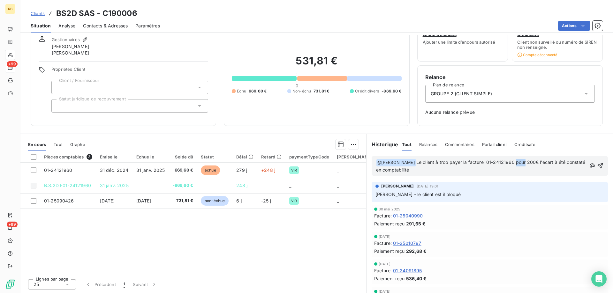
drag, startPoint x: 519, startPoint y: 161, endPoint x: 510, endPoint y: 163, distance: 9.8
click at [510, 163] on span "Le client à trop payer la facture 01-24121960 pour 200€ l'écart à été constaté …" at bounding box center [481, 166] width 211 height 13
click at [488, 171] on p "﻿ @ [PERSON_NAME] ﻿ Le client à trop payer la facture 01-24121960 de 200€ l'éca…" at bounding box center [481, 166] width 210 height 15
drag, startPoint x: 511, startPoint y: 163, endPoint x: 514, endPoint y: 163, distance: 3.8
click at [514, 163] on span "Le client à trop payer la facture 01-24121960 de 200€ l'écart à été constaté en…" at bounding box center [479, 166] width 207 height 13
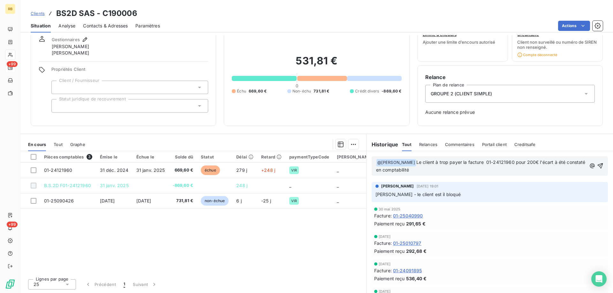
click at [443, 167] on p "﻿ @ [PERSON_NAME] ﻿ Le client à trop payer la facture 01-24121960 pour 200€ l'é…" at bounding box center [481, 166] width 210 height 15
click at [597, 165] on icon "button" at bounding box center [600, 166] width 6 height 6
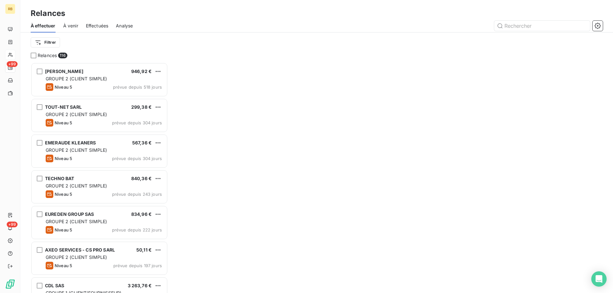
scroll to position [226, 132]
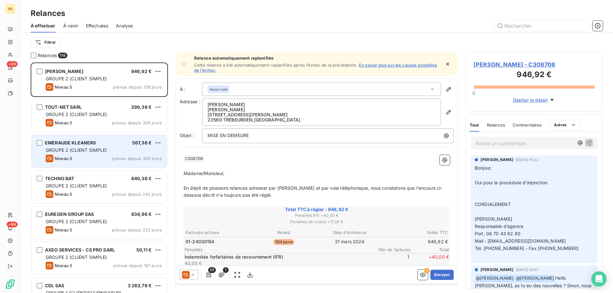
click at [121, 145] on div "EMERAUDE KLEANERS 567,36 €" at bounding box center [104, 143] width 116 height 6
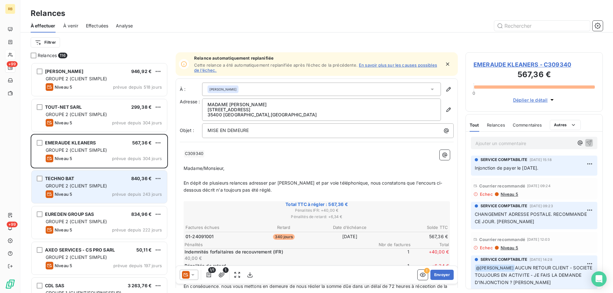
click at [90, 185] on span "GROUPE 2 (CLIENT SIMPLE)" at bounding box center [77, 185] width 62 height 5
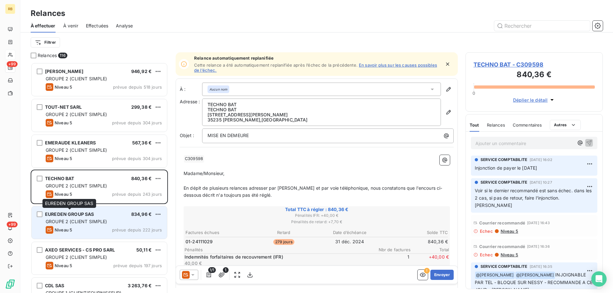
click at [87, 215] on span "EUREDEN GROUP SAS" at bounding box center [69, 214] width 49 height 5
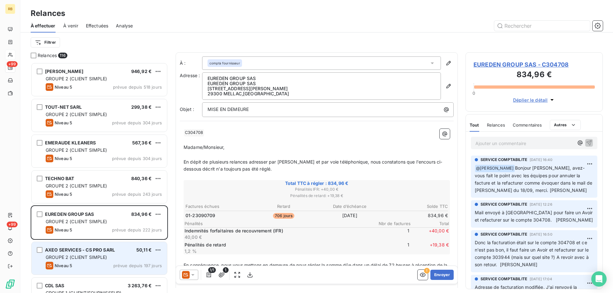
click at [84, 251] on span "AXEO SERVICES - CS PRO SARL" at bounding box center [80, 249] width 70 height 5
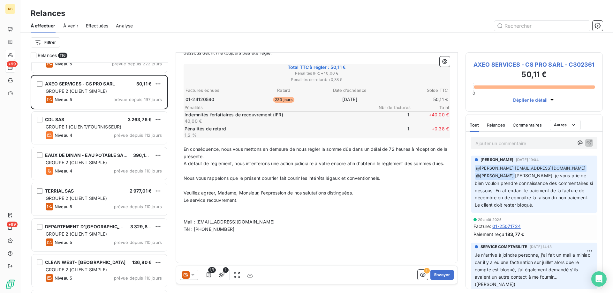
scroll to position [192, 0]
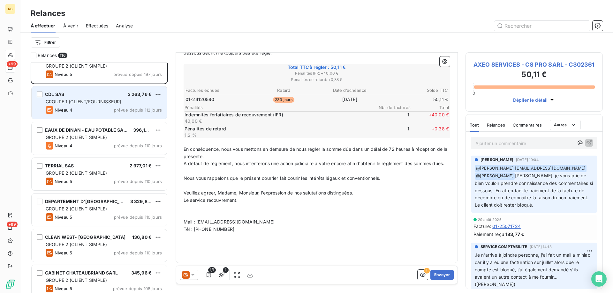
click at [107, 100] on span "GROUPE 1 (CLIENT/FOURNISSEUR)" at bounding box center [84, 101] width 76 height 5
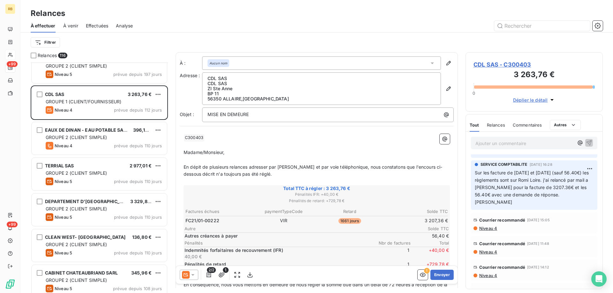
scroll to position [64, 0]
click at [488, 224] on span "Niveau 4" at bounding box center [488, 226] width 19 height 5
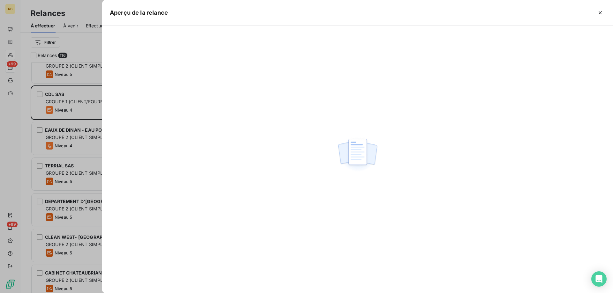
scroll to position [226, 132]
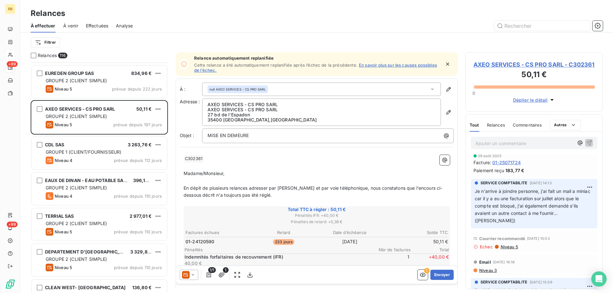
scroll to position [128, 0]
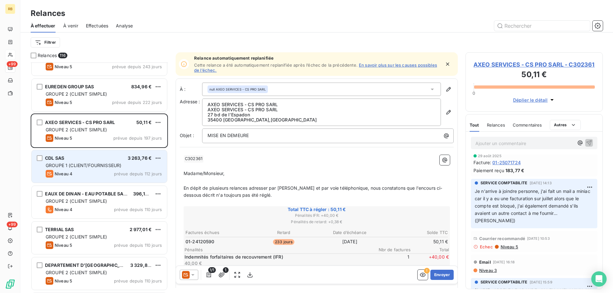
click at [92, 172] on div "Niveau 4 prévue depuis 112 jours" at bounding box center [104, 174] width 116 height 8
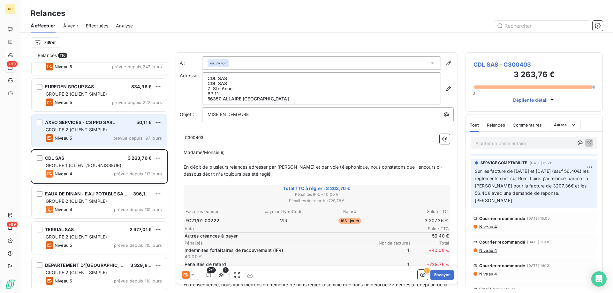
click at [126, 125] on div "AXEO SERVICES - CS PRO SARL 50,11 €" at bounding box center [104, 123] width 116 height 6
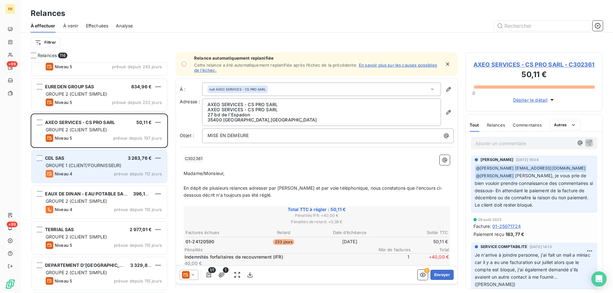
click at [93, 161] on div "CDL SAS 3 263,76 € GROUPE 1 (CLIENT/FOURNISSEUR) Niveau 4 prévue depuis 112 jou…" at bounding box center [99, 166] width 135 height 33
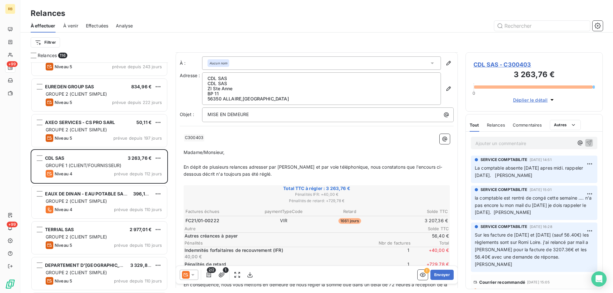
click at [497, 62] on span "CDL SAS - C300403" at bounding box center [533, 64] width 121 height 9
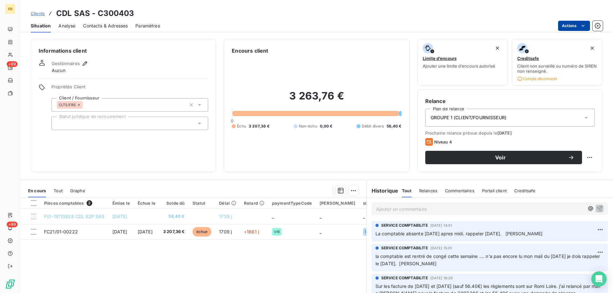
click at [577, 24] on html "RB +99 +99 Clients CDL SAS - C300403 Situation Analyse Contacts & Adresses Para…" at bounding box center [306, 146] width 613 height 293
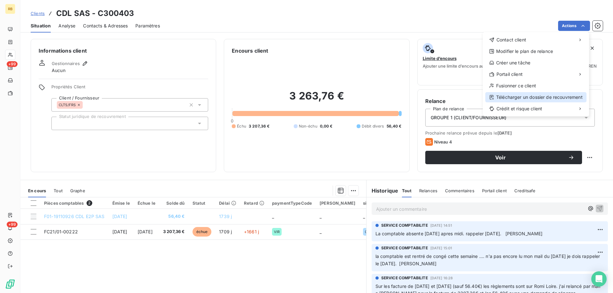
click at [511, 98] on div "Télécharger un dossier de recouvrement" at bounding box center [535, 97] width 101 height 10
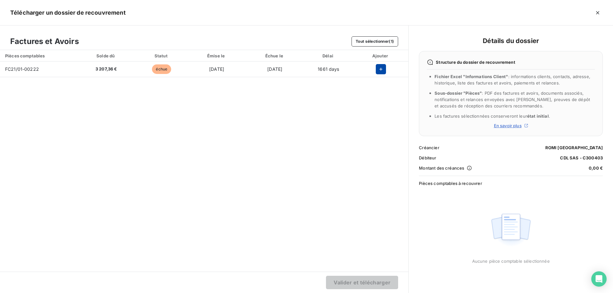
click at [381, 67] on icon "button" at bounding box center [381, 69] width 6 height 6
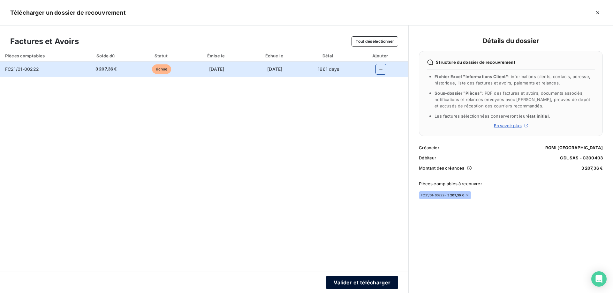
click at [357, 282] on button "Valider et télécharger" at bounding box center [362, 282] width 72 height 13
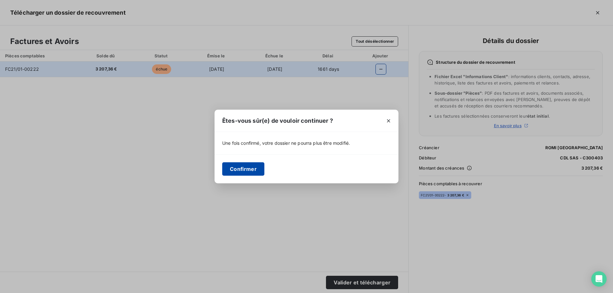
click at [238, 166] on button "Confirmer" at bounding box center [243, 169] width 42 height 13
